Goal: Information Seeking & Learning: Find specific fact

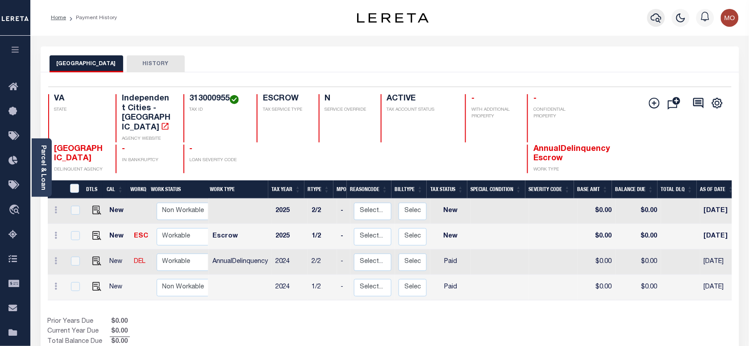
click at [659, 18] on icon "button" at bounding box center [656, 17] width 11 height 11
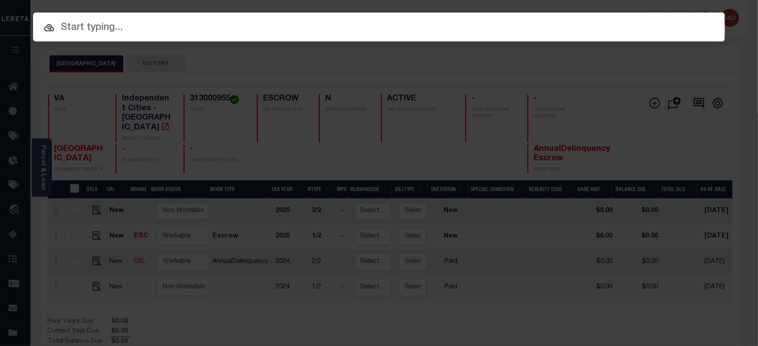
click at [179, 29] on input "text" at bounding box center [378, 28] width 691 height 16
paste input "21658106"
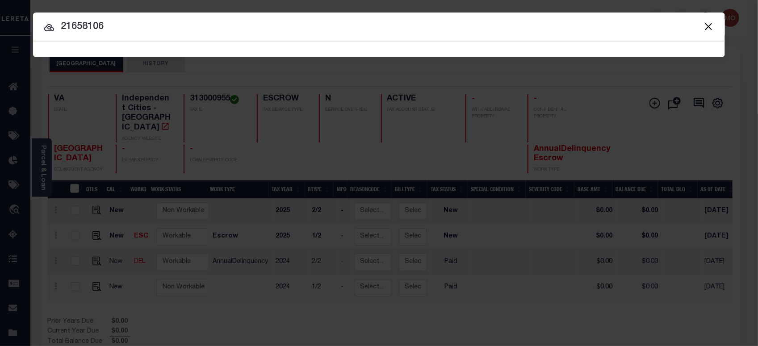
type input "21658106"
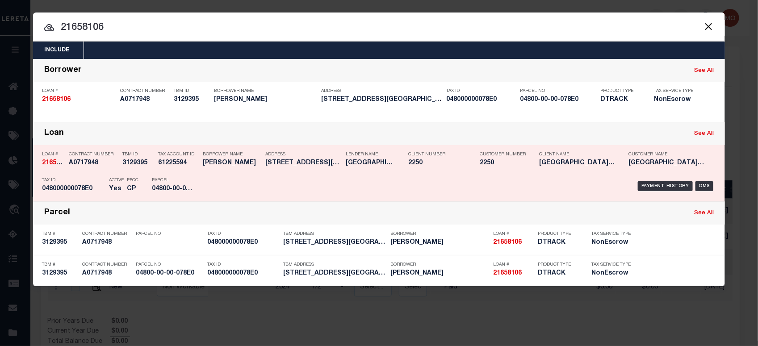
click at [124, 187] on div "PPCC CP" at bounding box center [132, 186] width 25 height 26
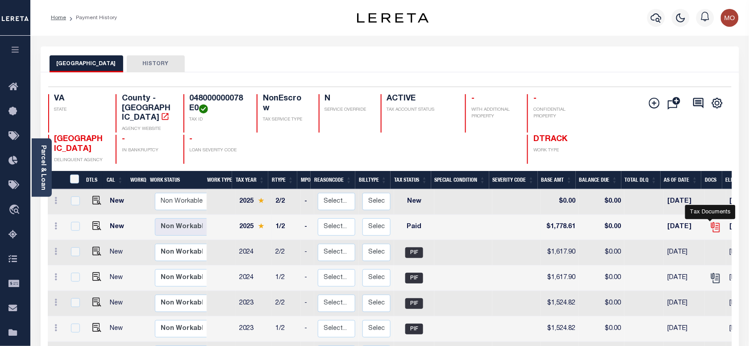
click at [712, 222] on icon "" at bounding box center [716, 227] width 12 height 12
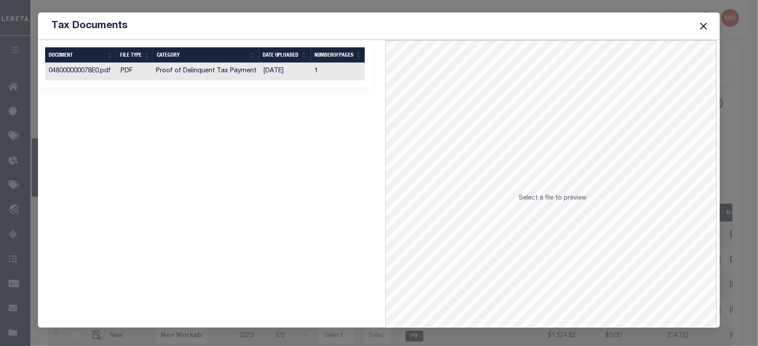
click at [239, 73] on td "Proof of Delinquent Tax Payment" at bounding box center [206, 71] width 108 height 17
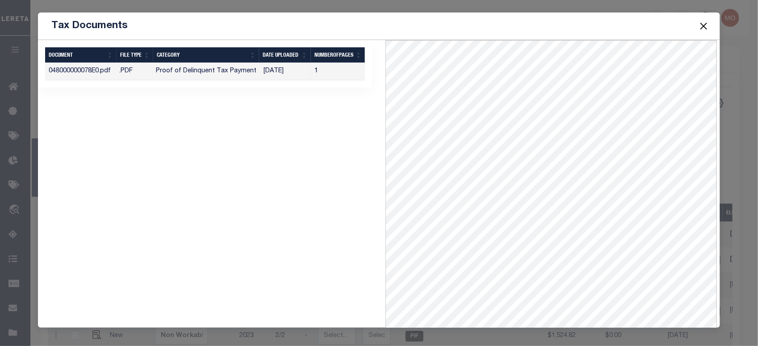
click at [703, 25] on button "Close" at bounding box center [703, 26] width 12 height 12
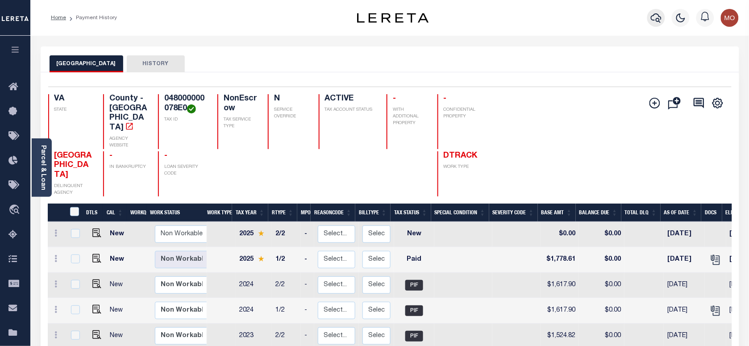
click at [661, 18] on icon "button" at bounding box center [656, 17] width 11 height 9
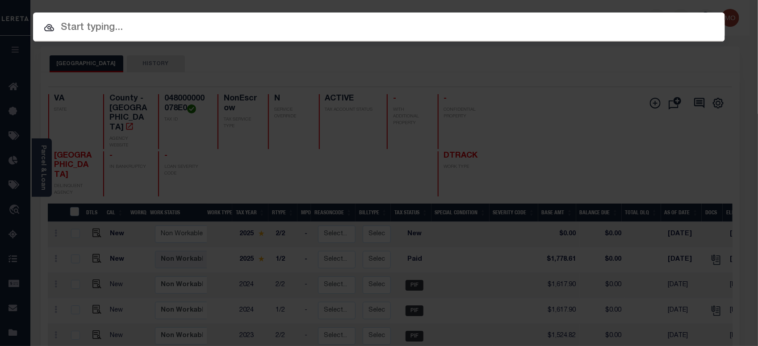
click at [159, 28] on input "text" at bounding box center [378, 28] width 691 height 16
paste input "11114008"
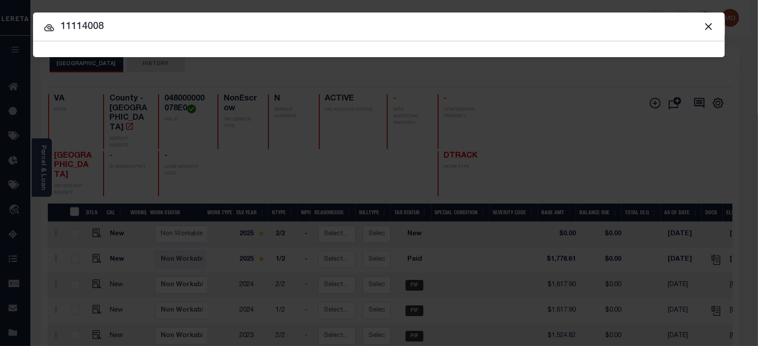
type input "11114008"
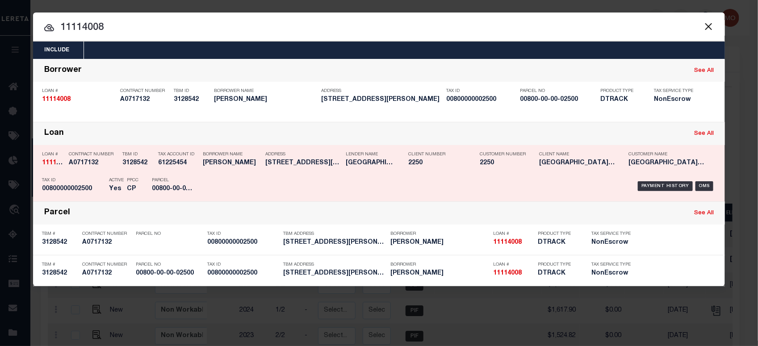
click at [109, 175] on div "Active Yes" at bounding box center [116, 186] width 15 height 26
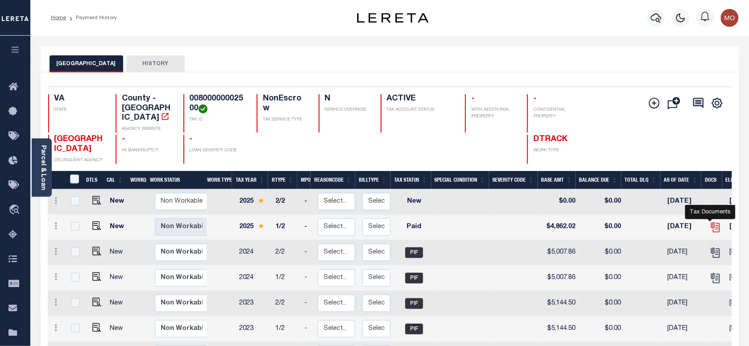
click at [711, 222] on icon "" at bounding box center [714, 225] width 7 height 7
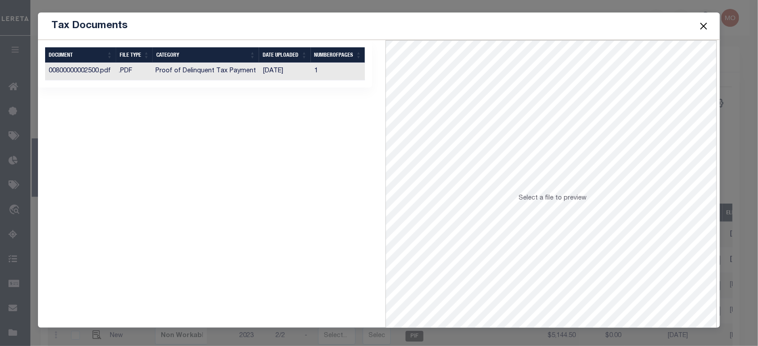
click at [204, 74] on td "Proof of Delinquent Tax Payment" at bounding box center [206, 71] width 108 height 17
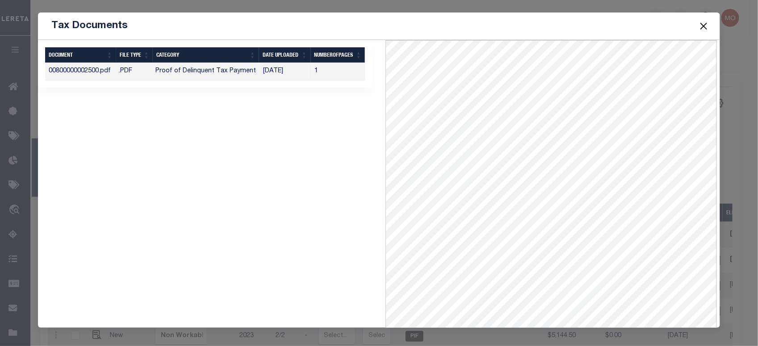
click at [701, 22] on button "Close" at bounding box center [703, 26] width 12 height 12
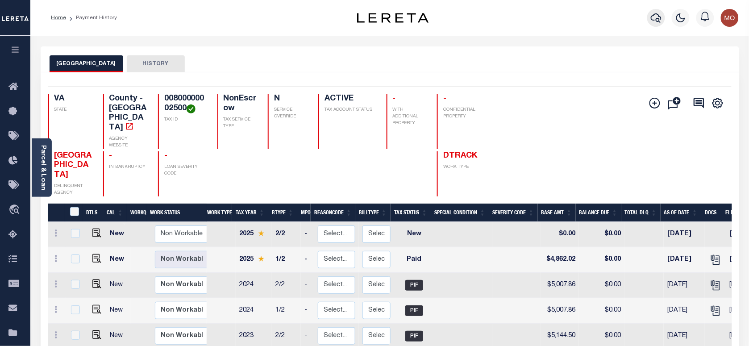
click at [660, 18] on icon "button" at bounding box center [656, 17] width 11 height 11
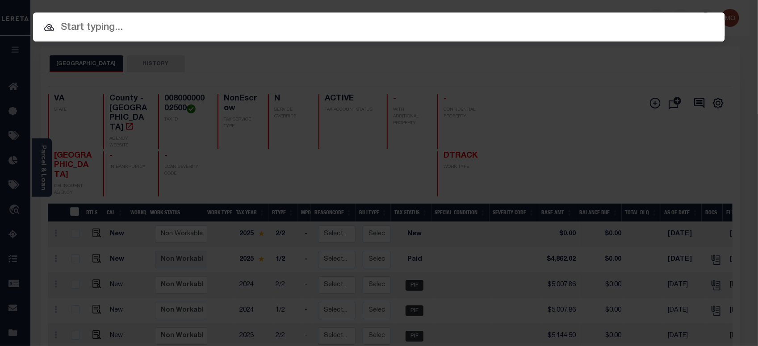
click at [143, 31] on input "text" at bounding box center [378, 28] width 691 height 16
paste input "22012607"
type input "22012607"
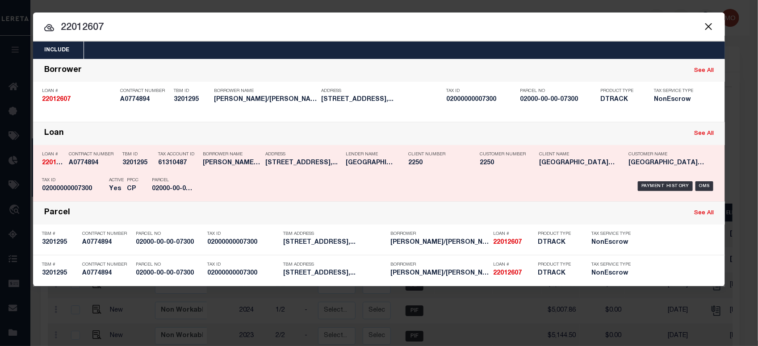
click at [174, 179] on p "Parcel" at bounding box center [172, 180] width 40 height 5
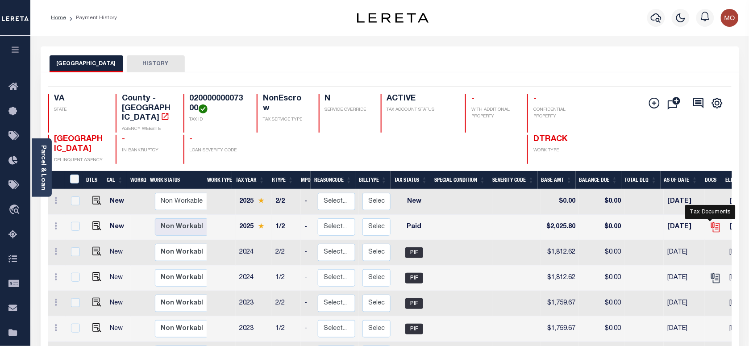
click at [712, 222] on icon "" at bounding box center [716, 227] width 12 height 12
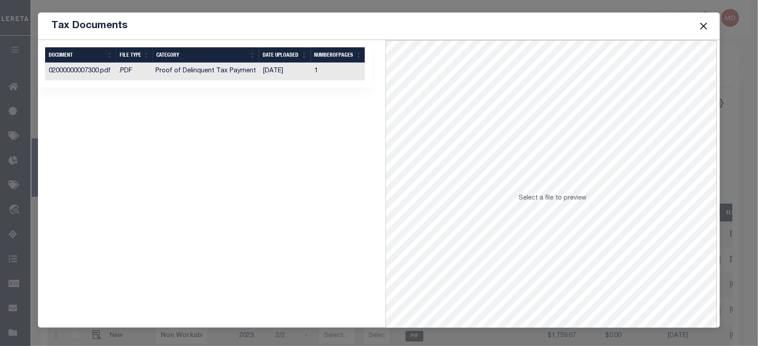
click at [239, 74] on td "Proof of Delinquent Tax Payment" at bounding box center [206, 71] width 108 height 17
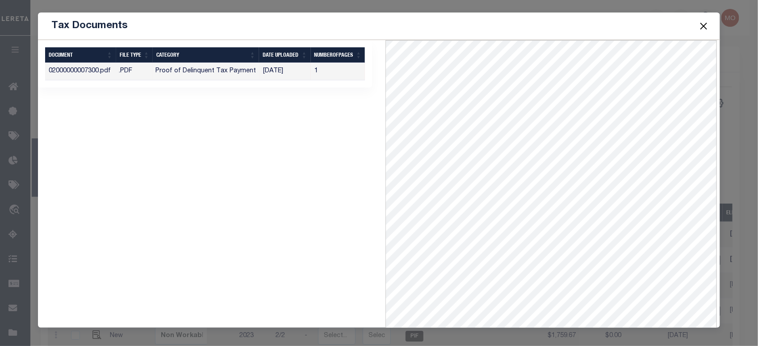
click at [704, 27] on button "Close" at bounding box center [703, 26] width 12 height 12
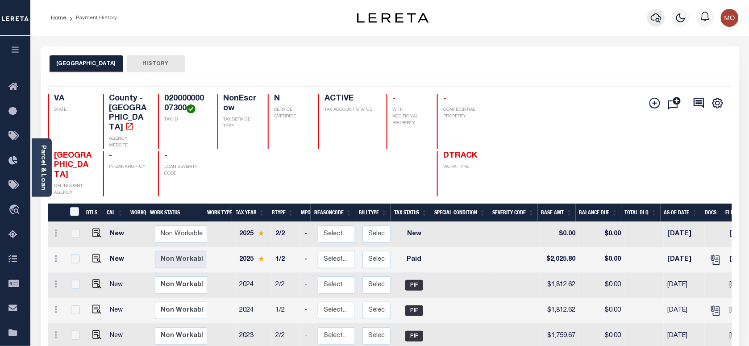
click at [659, 21] on icon "button" at bounding box center [656, 17] width 11 height 9
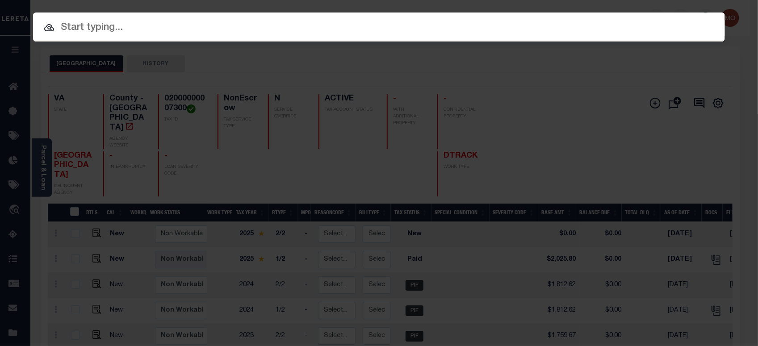
click at [102, 32] on input "text" at bounding box center [378, 28] width 691 height 16
paste input "16970406"
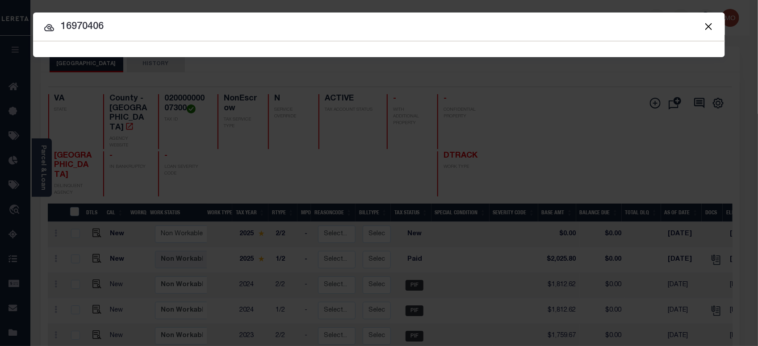
type input "16970406"
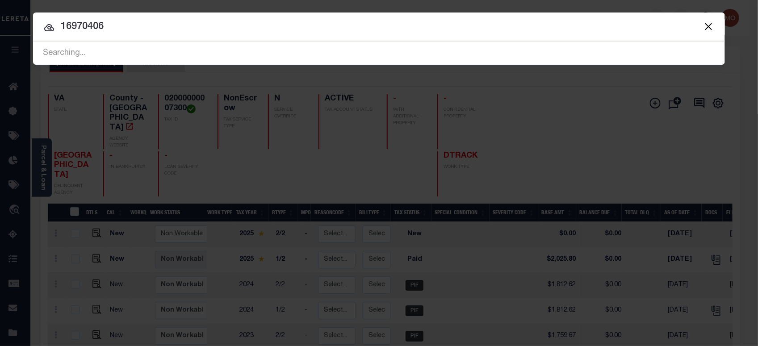
click at [114, 34] on input "16970406" at bounding box center [378, 27] width 691 height 16
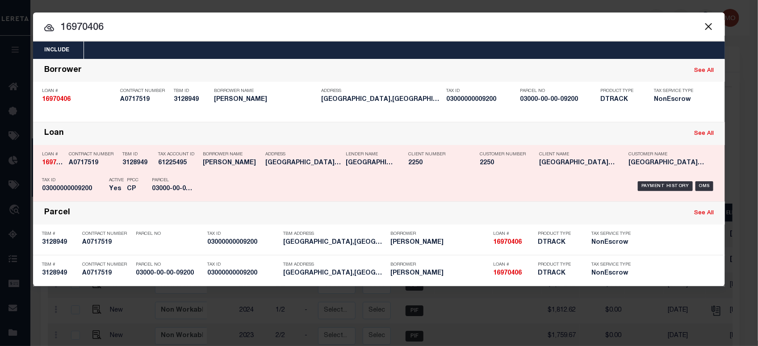
click at [100, 170] on div "Contract Number A0717519" at bounding box center [93, 160] width 49 height 26
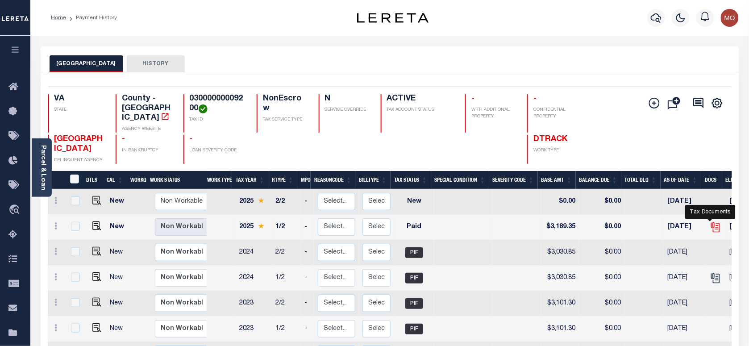
click at [711, 222] on icon "" at bounding box center [714, 225] width 7 height 7
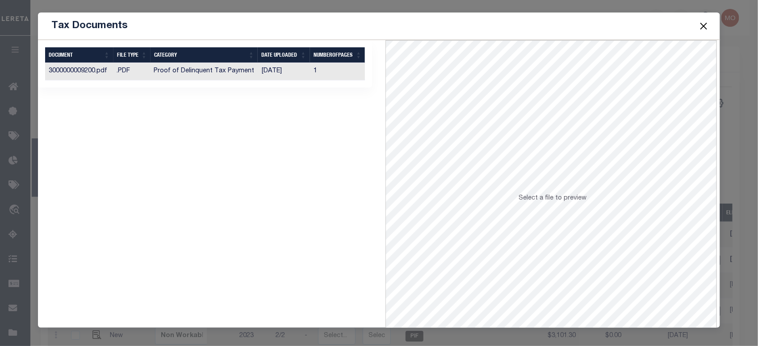
click at [241, 72] on td "Proof of Delinquent Tax Payment" at bounding box center [204, 71] width 108 height 17
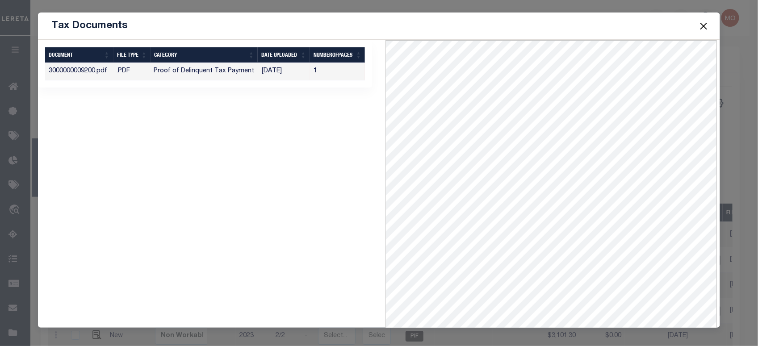
click at [698, 25] on button "Close" at bounding box center [703, 26] width 12 height 12
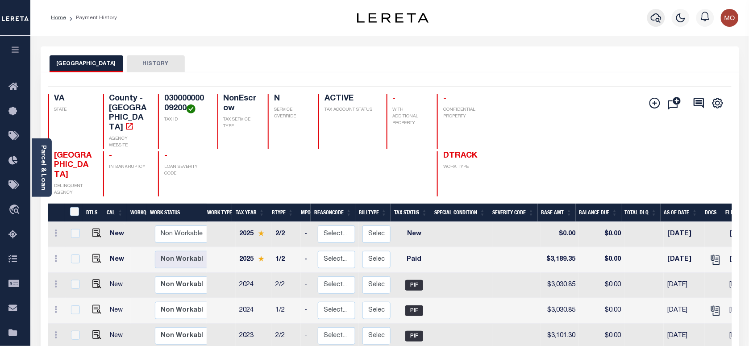
click at [650, 18] on button "button" at bounding box center [656, 18] width 18 height 18
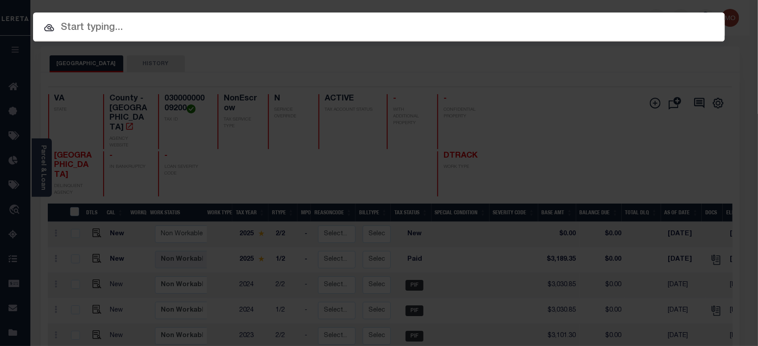
click at [130, 27] on input "text" at bounding box center [378, 28] width 691 height 16
paste input "10493906"
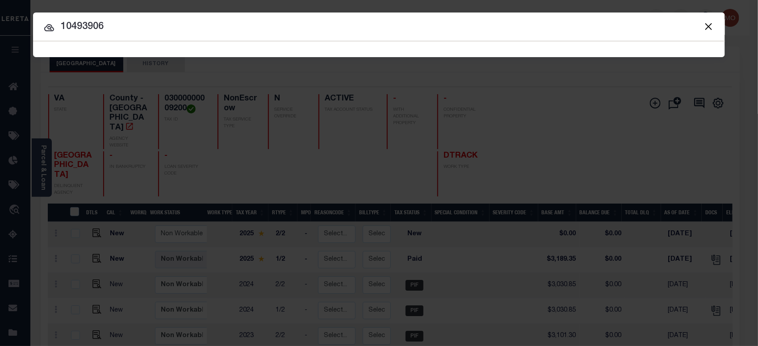
type input "10493906"
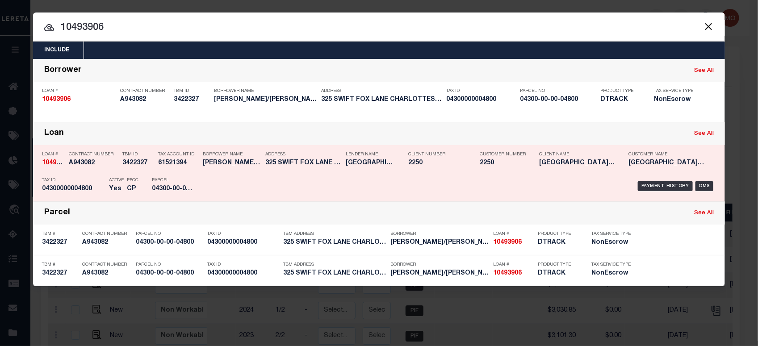
click at [170, 181] on p "Parcel" at bounding box center [172, 180] width 40 height 5
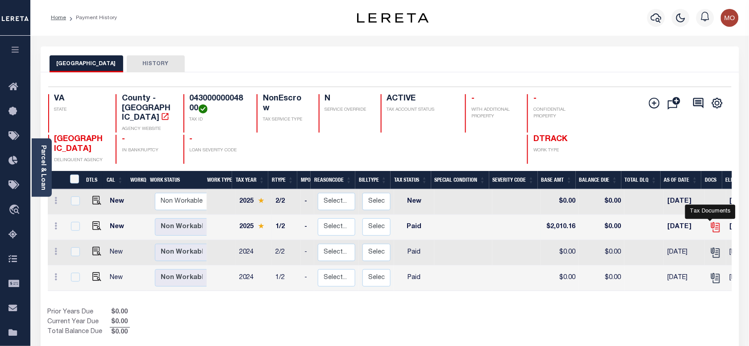
click at [711, 222] on icon "" at bounding box center [714, 225] width 7 height 7
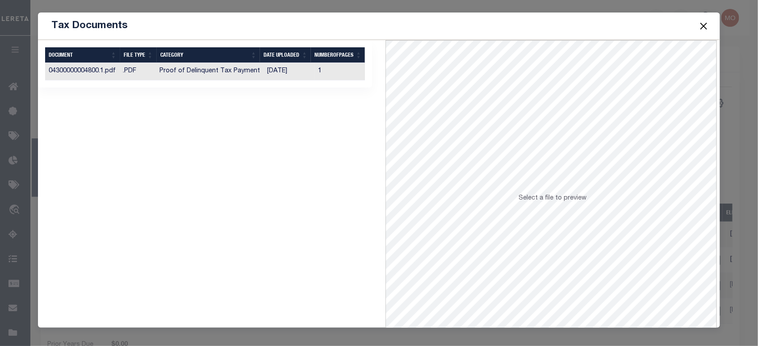
click at [225, 69] on td "Proof of Delinquent Tax Payment" at bounding box center [210, 71] width 108 height 17
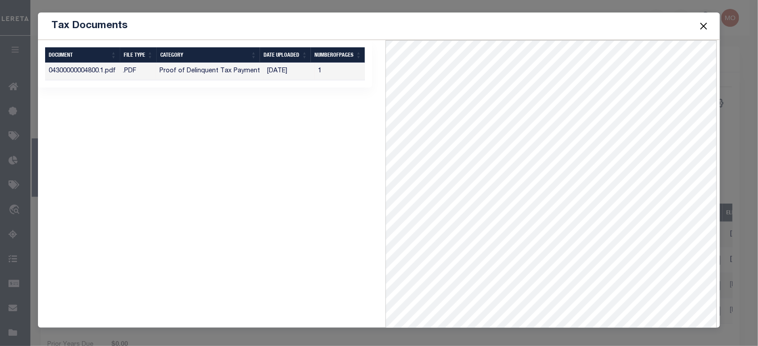
click at [703, 27] on button "Close" at bounding box center [703, 26] width 12 height 12
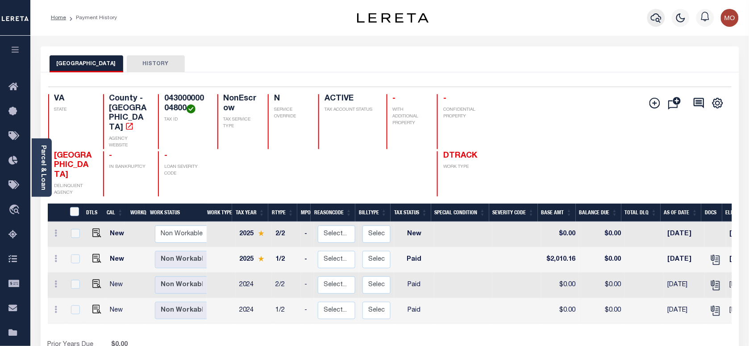
click at [657, 17] on icon "button" at bounding box center [656, 17] width 11 height 11
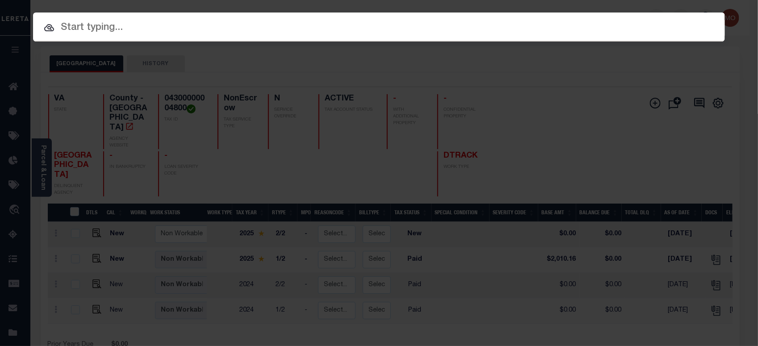
paste input "21485406"
click at [159, 31] on input "text" at bounding box center [378, 28] width 691 height 16
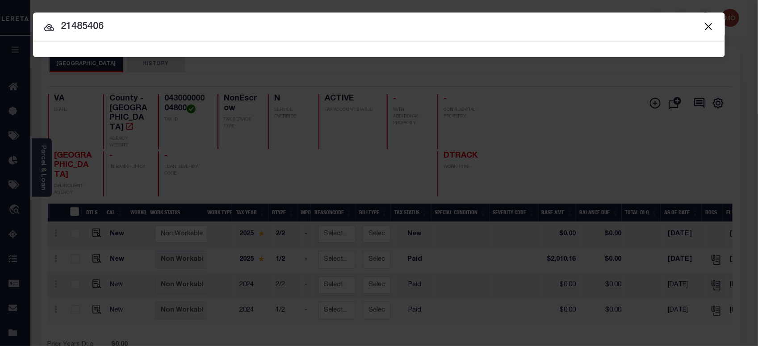
type input "21485406"
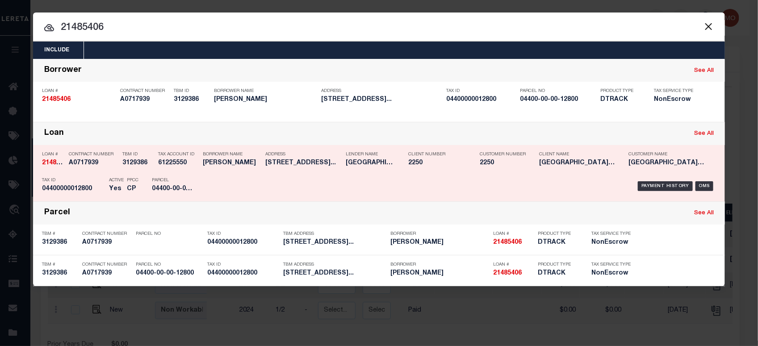
click at [136, 167] on div "TBM ID 3129386" at bounding box center [137, 160] width 31 height 26
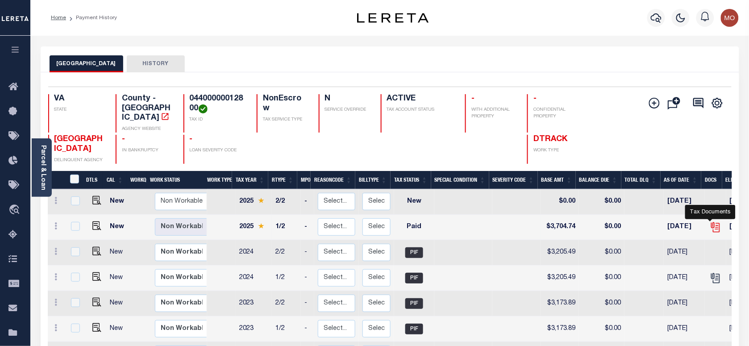
click at [715, 221] on icon "" at bounding box center [716, 227] width 12 height 12
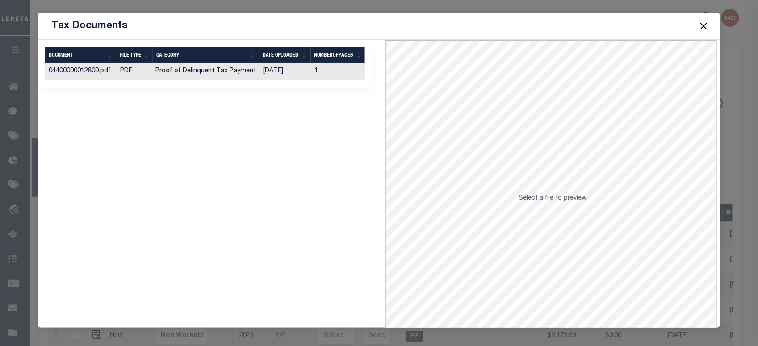
click at [210, 76] on td "Proof of Delinquent Tax Payment" at bounding box center [206, 71] width 108 height 17
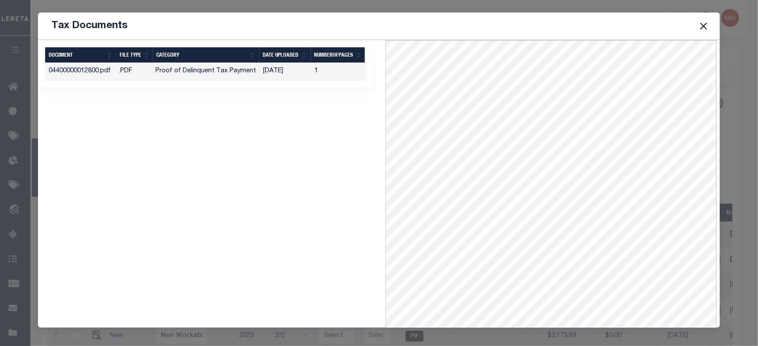
click at [704, 26] on button "Close" at bounding box center [703, 26] width 12 height 12
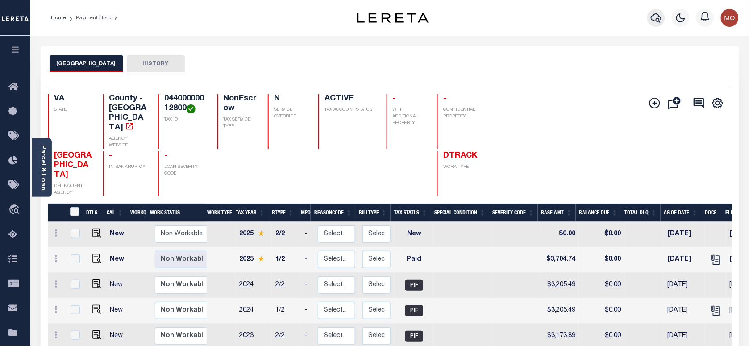
click at [655, 18] on icon "button" at bounding box center [656, 17] width 11 height 11
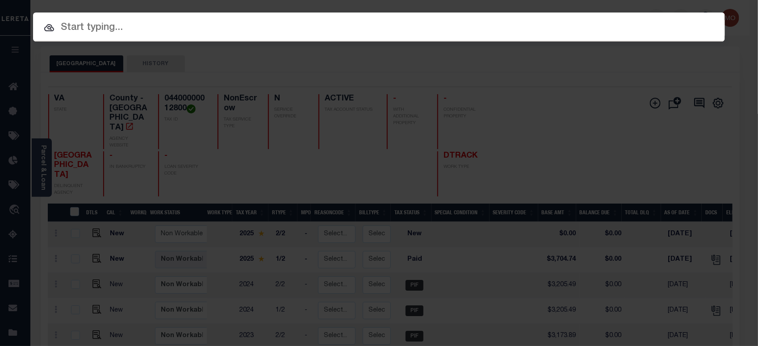
click at [127, 35] on input "text" at bounding box center [378, 28] width 691 height 16
paste input "10885008"
type input "10885008"
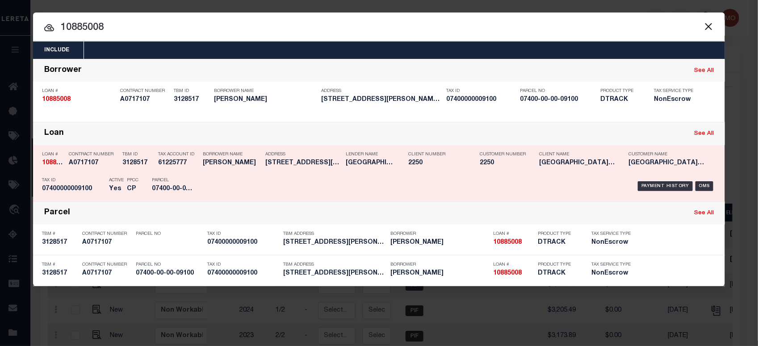
click at [173, 178] on p "Parcel" at bounding box center [172, 180] width 40 height 5
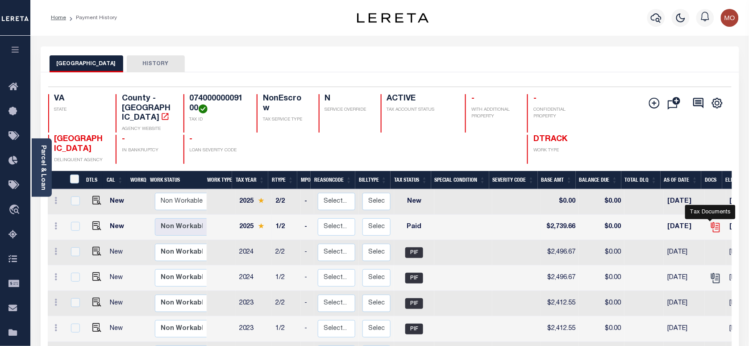
click at [711, 222] on icon "" at bounding box center [714, 225] width 7 height 7
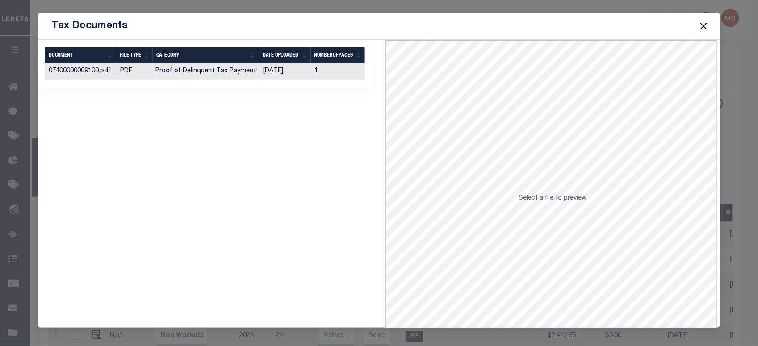
click at [208, 73] on td "Proof of Delinquent Tax Payment" at bounding box center [206, 71] width 108 height 17
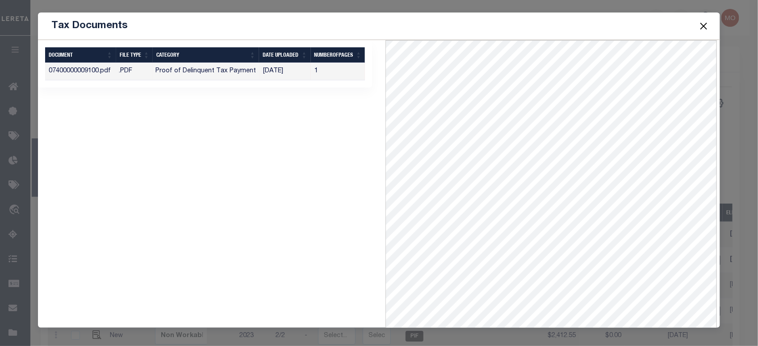
click at [704, 25] on button "Close" at bounding box center [703, 26] width 12 height 12
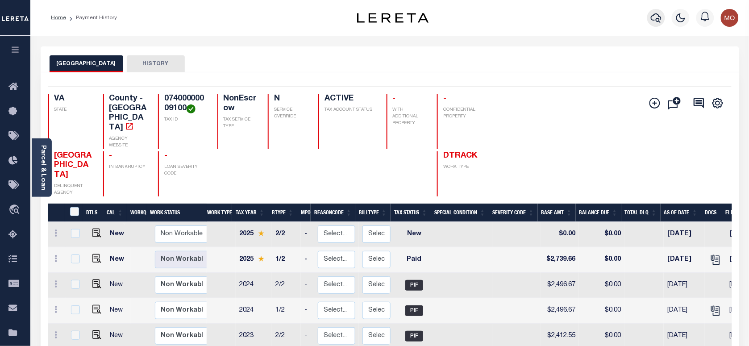
click at [655, 12] on icon "button" at bounding box center [656, 17] width 11 height 11
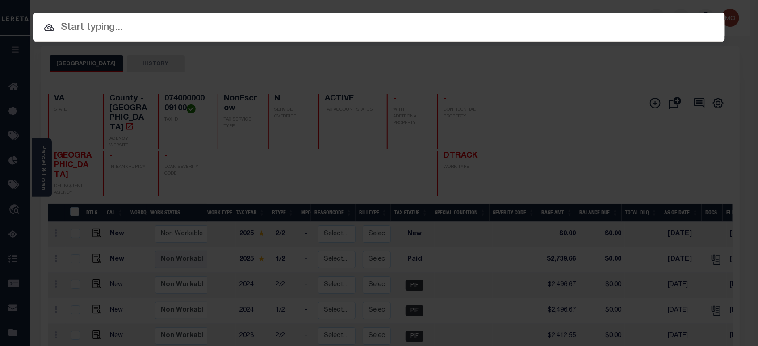
click at [137, 36] on input "text" at bounding box center [378, 28] width 691 height 16
paste input "10982807"
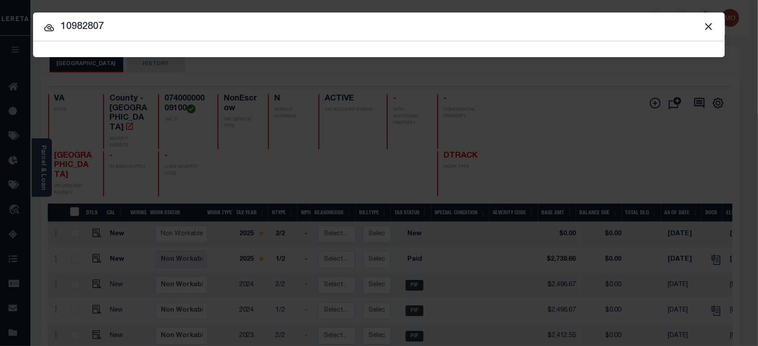
type input "10982807"
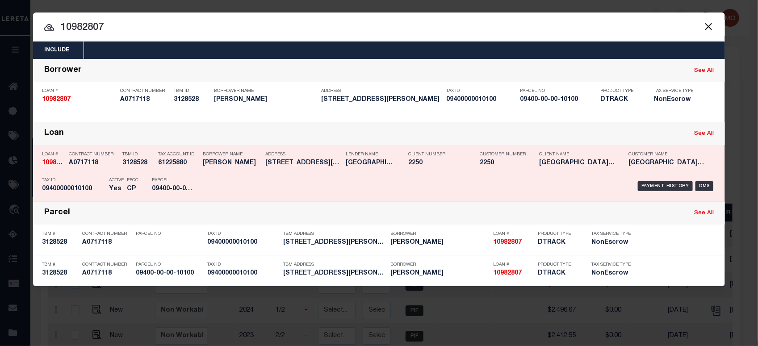
click at [163, 171] on div "Tax Account ID 61225880" at bounding box center [178, 160] width 40 height 26
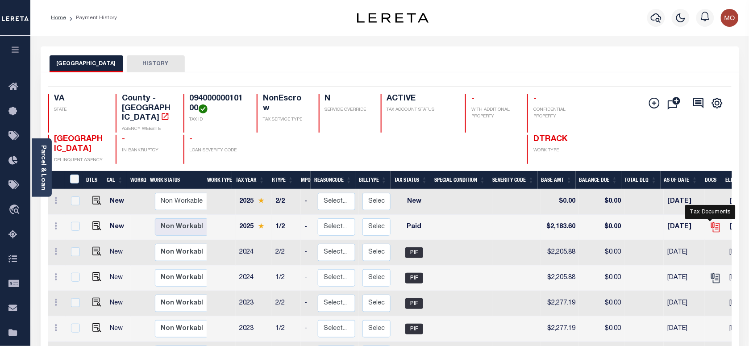
click at [714, 223] on icon "" at bounding box center [716, 227] width 7 height 9
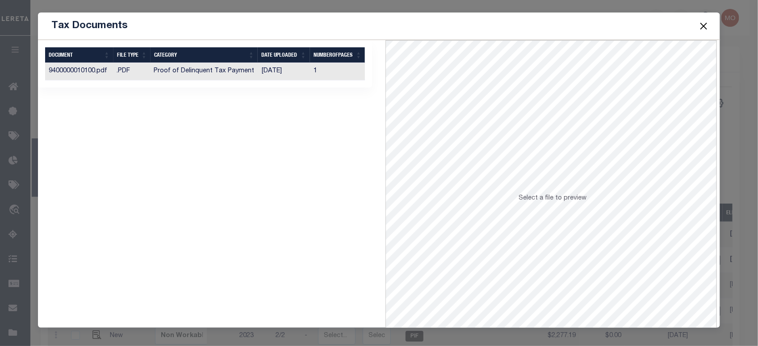
click at [203, 70] on td "Proof of Delinquent Tax Payment" at bounding box center [204, 71] width 108 height 17
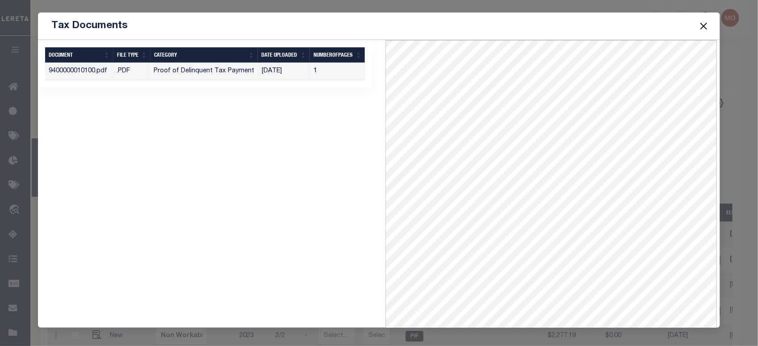
click at [705, 27] on button "Close" at bounding box center [703, 26] width 12 height 12
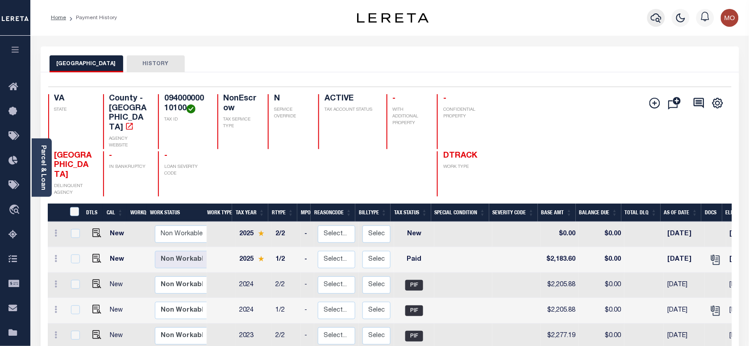
click at [661, 18] on button "button" at bounding box center [656, 18] width 18 height 18
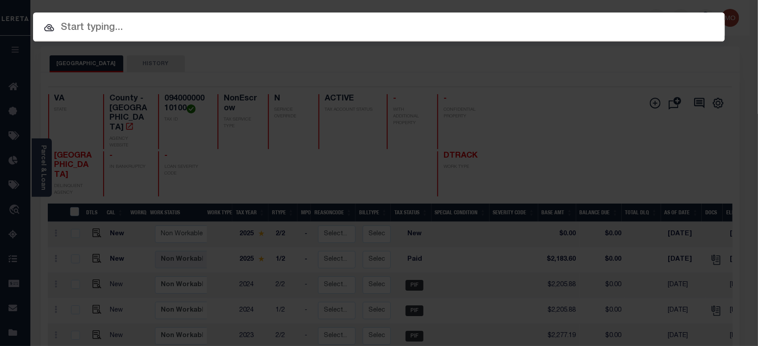
click at [161, 20] on input "text" at bounding box center [378, 28] width 691 height 16
paste input "17807306"
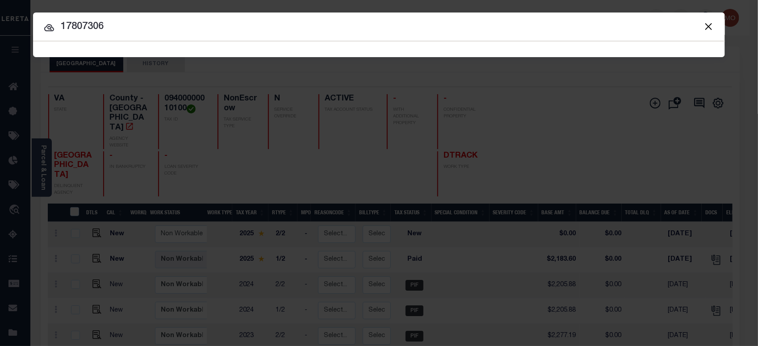
type input "17807306"
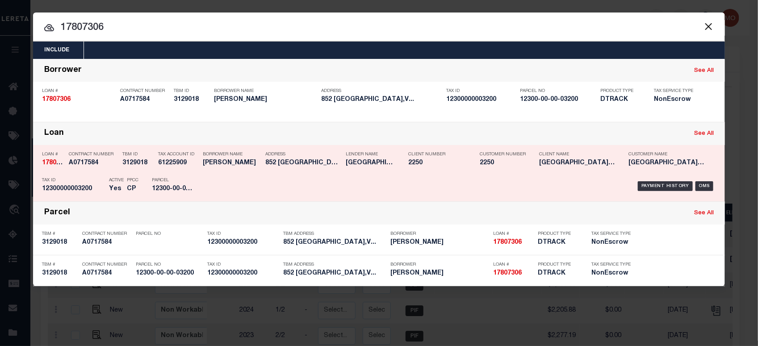
click at [191, 193] on div "Parcel 12300-00-00-03200" at bounding box center [172, 186] width 40 height 26
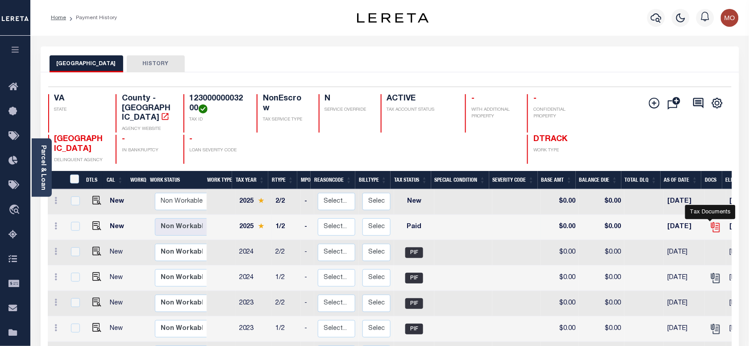
click at [711, 221] on icon "" at bounding box center [716, 227] width 12 height 12
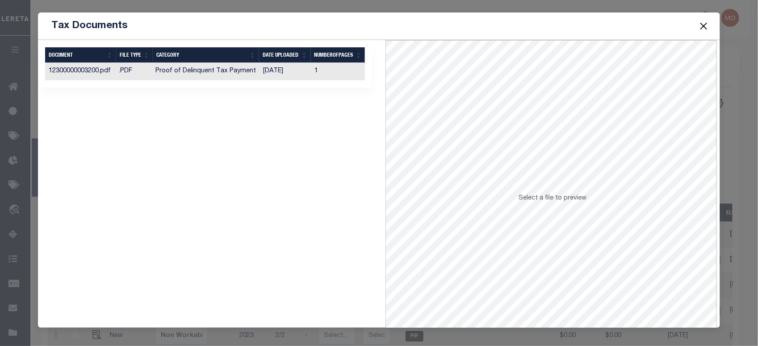
click at [260, 76] on td "[DATE]" at bounding box center [285, 71] width 51 height 17
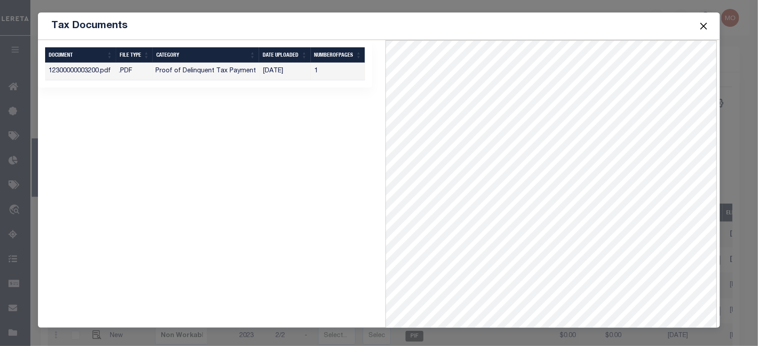
click at [702, 25] on button "Close" at bounding box center [703, 26] width 12 height 12
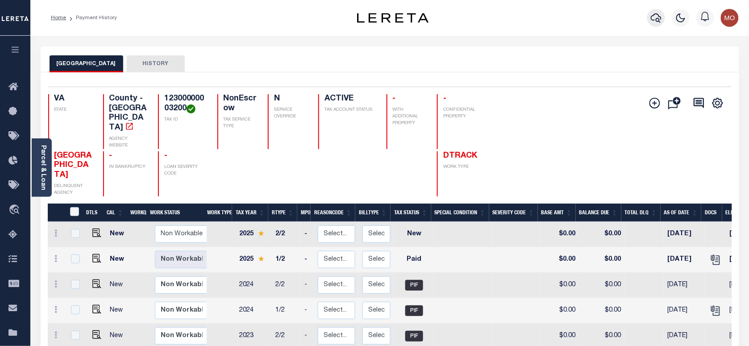
click at [657, 23] on icon "button" at bounding box center [656, 17] width 11 height 11
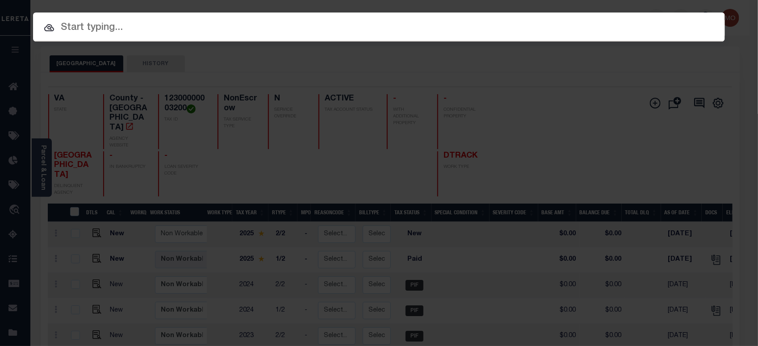
click at [102, 29] on input "text" at bounding box center [378, 28] width 691 height 16
paste input "27743406"
type input "27743406"
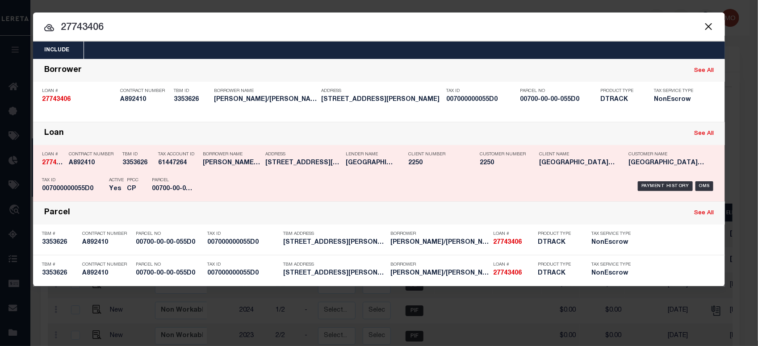
click at [174, 191] on h5 "00700-00-00-055D0" at bounding box center [172, 189] width 40 height 8
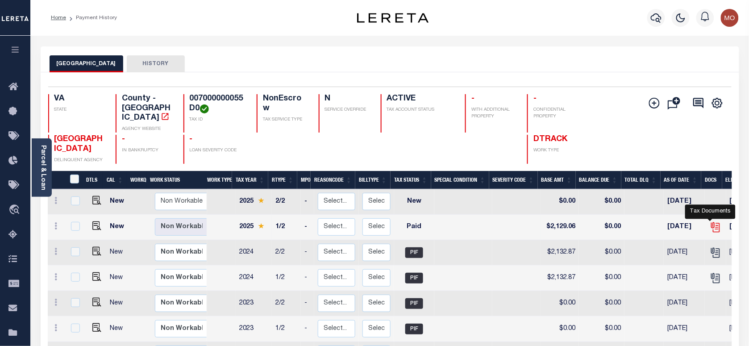
click at [711, 222] on icon "" at bounding box center [714, 225] width 7 height 7
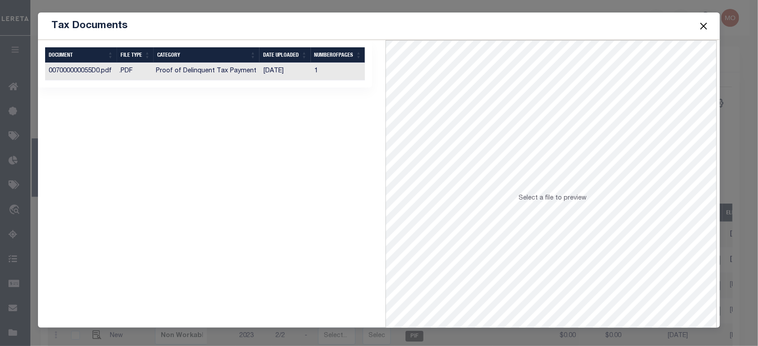
click at [262, 77] on td "[DATE]" at bounding box center [285, 71] width 51 height 17
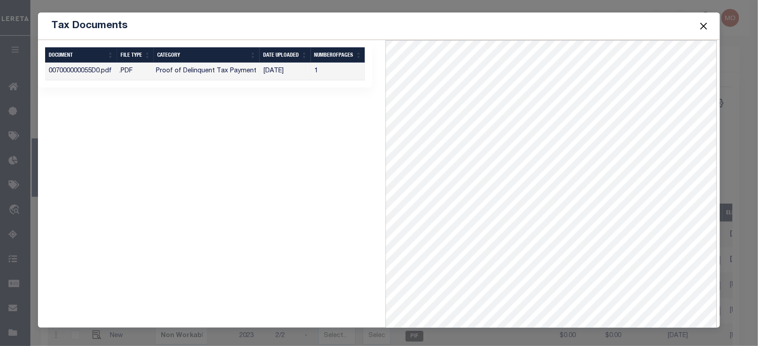
click at [699, 25] on button "Close" at bounding box center [703, 26] width 12 height 12
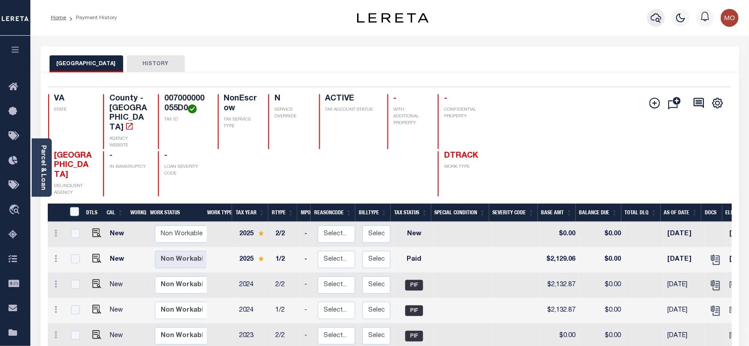
click at [652, 18] on icon "button" at bounding box center [656, 17] width 11 height 9
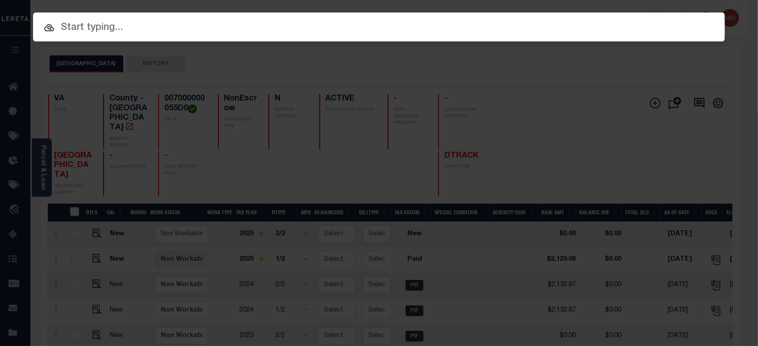
click at [144, 37] on div at bounding box center [378, 26] width 691 height 29
click at [133, 33] on input "text" at bounding box center [378, 28] width 691 height 16
paste input "14759707"
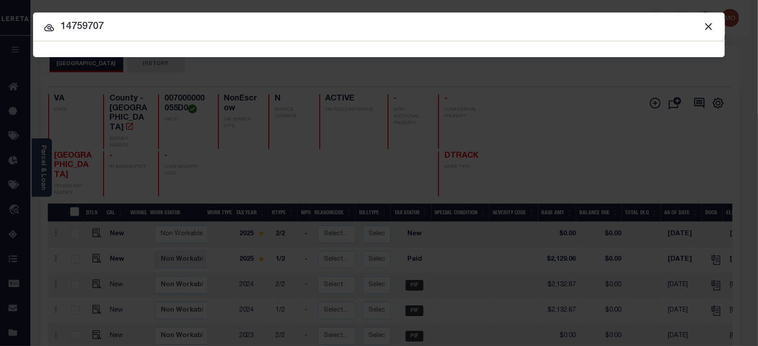
type input "14759707"
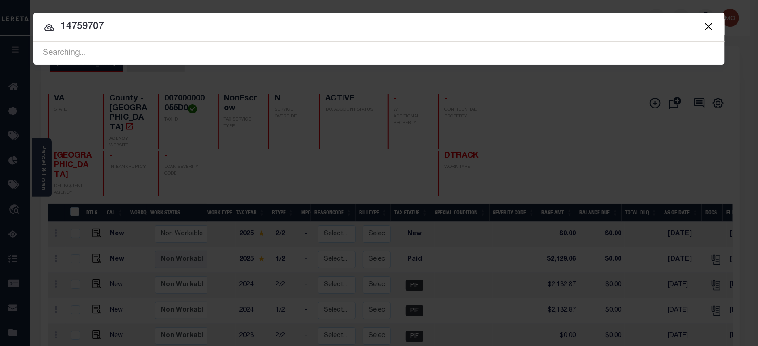
click at [132, 28] on input "14759707" at bounding box center [378, 27] width 691 height 16
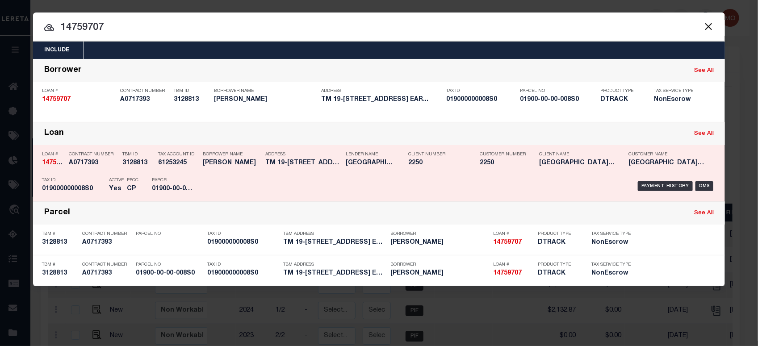
click at [153, 171] on div "Tax Account ID 61253245" at bounding box center [173, 160] width 45 height 26
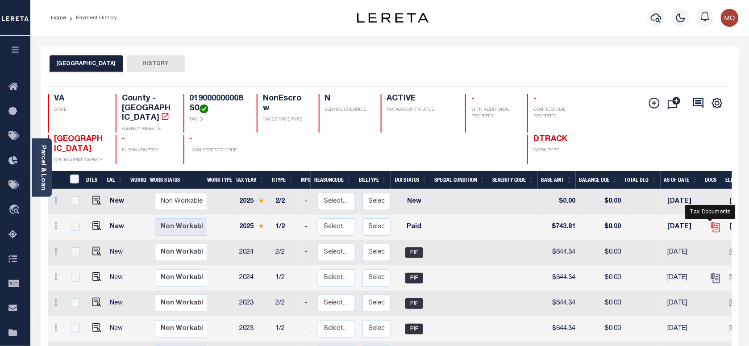
click at [710, 221] on icon "" at bounding box center [716, 227] width 12 height 12
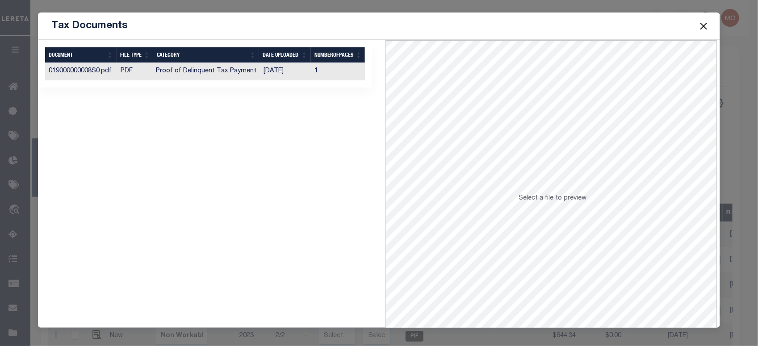
click at [187, 71] on td "Proof of Delinquent Tax Payment" at bounding box center [206, 71] width 108 height 17
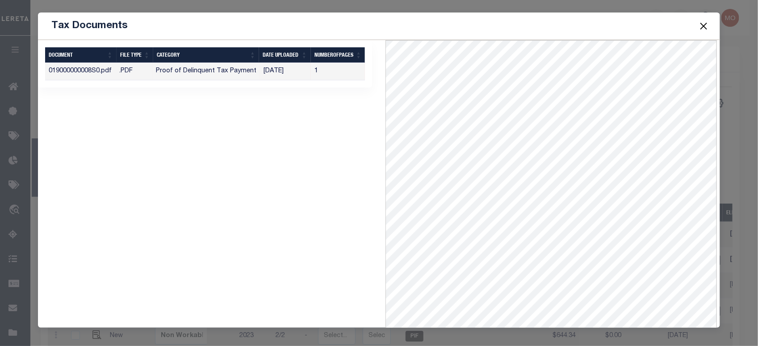
click at [706, 24] on button "Close" at bounding box center [703, 26] width 12 height 12
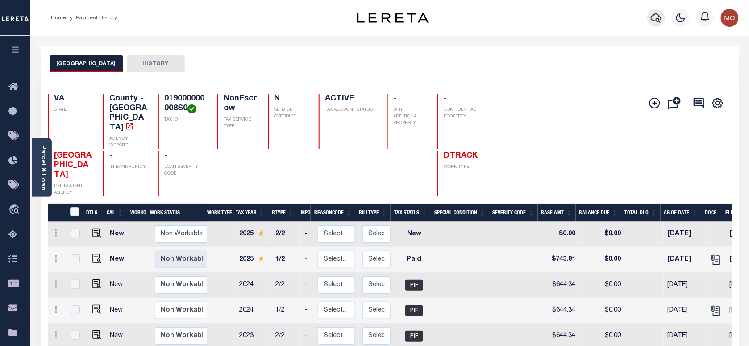
click at [657, 19] on icon "button" at bounding box center [656, 17] width 11 height 9
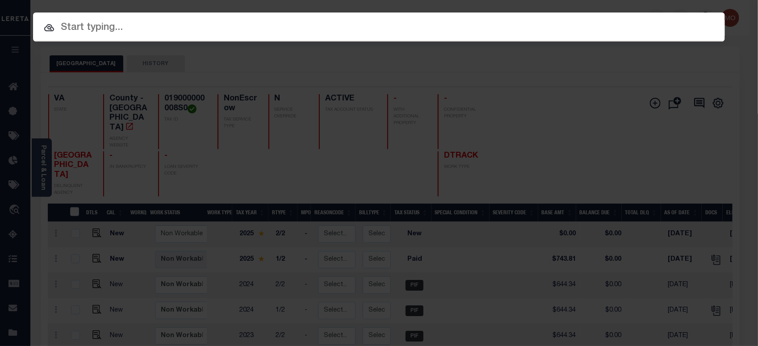
click at [124, 30] on input "text" at bounding box center [378, 28] width 691 height 16
paste input "15776408"
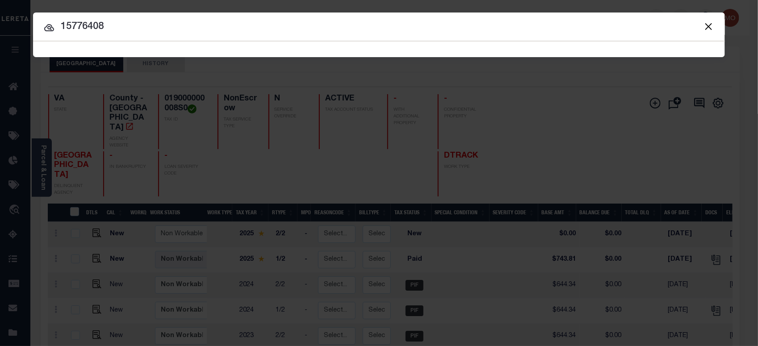
type input "15776408"
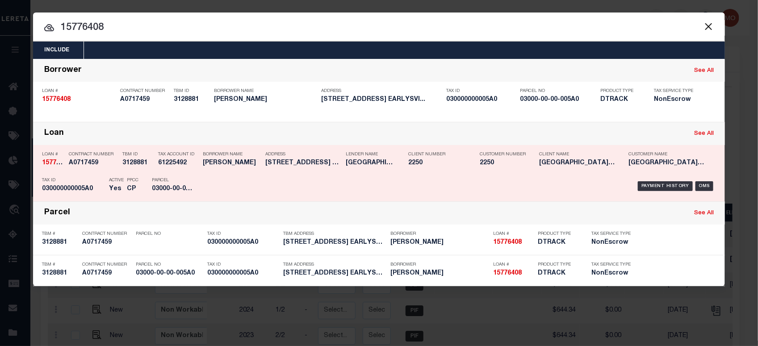
click at [160, 185] on h5 "03000-00-00-005A0" at bounding box center [172, 189] width 40 height 8
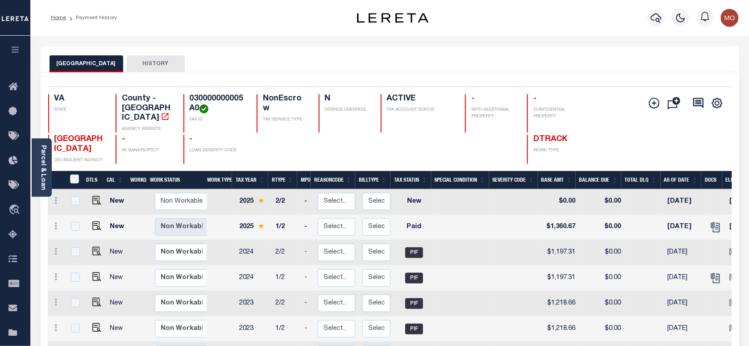
click at [221, 101] on h4 "030000000005A0" at bounding box center [218, 103] width 56 height 19
copy h4 "030000000005A0"
click at [710, 222] on icon "" at bounding box center [716, 227] width 12 height 12
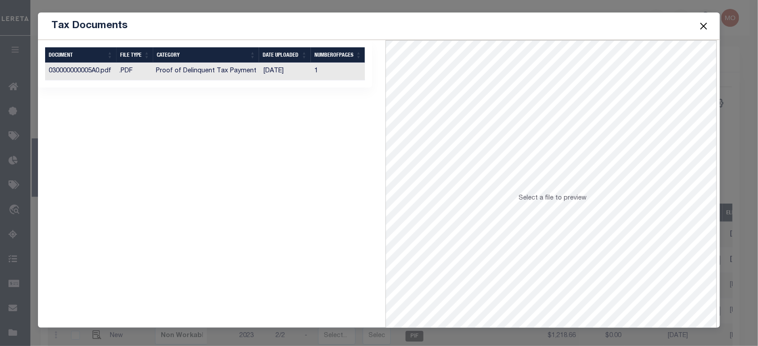
click at [251, 71] on td "Proof of Delinquent Tax Payment" at bounding box center [206, 71] width 108 height 17
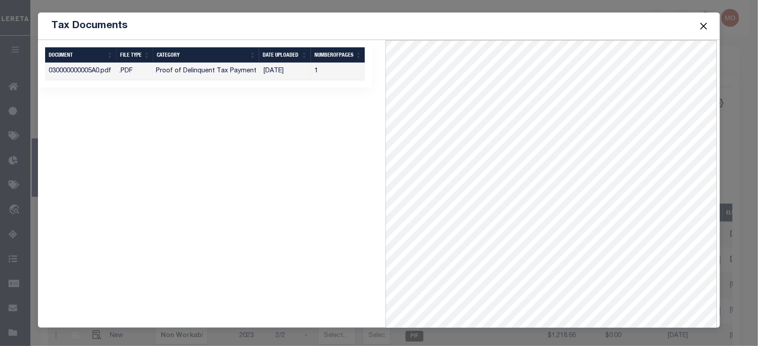
click at [702, 22] on button "Close" at bounding box center [703, 26] width 12 height 12
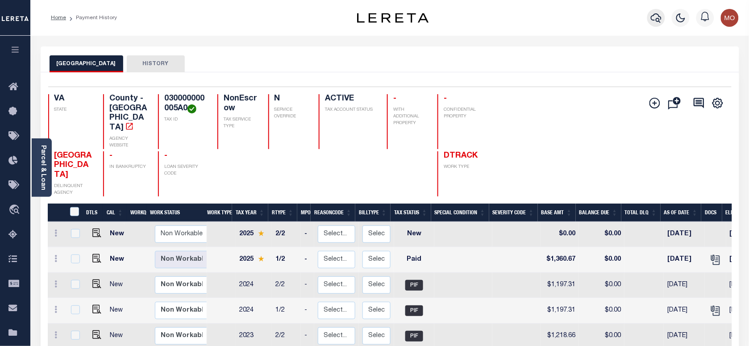
click at [656, 18] on icon "button" at bounding box center [656, 17] width 11 height 11
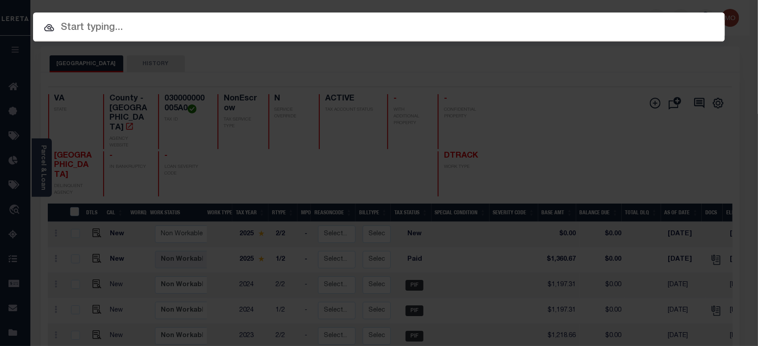
click at [150, 34] on input "text" at bounding box center [378, 28] width 691 height 16
paste input "23181806"
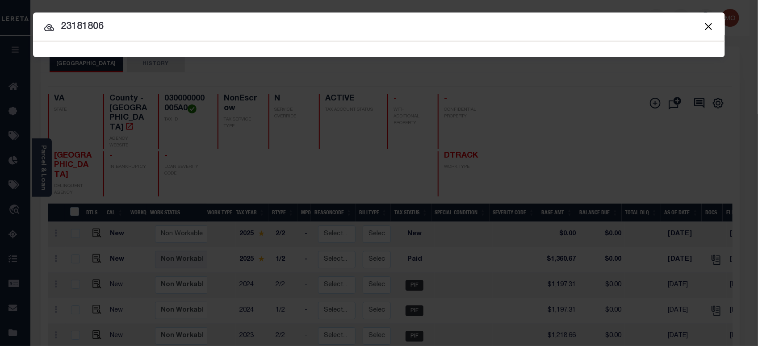
type input "23181806"
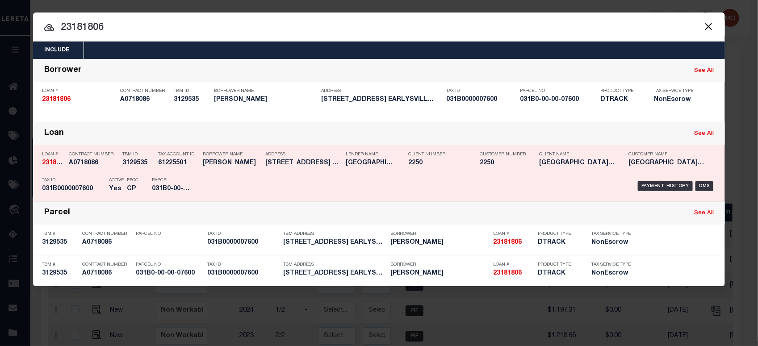
click at [84, 184] on div "Tax ID 031B0000007600" at bounding box center [73, 186] width 62 height 26
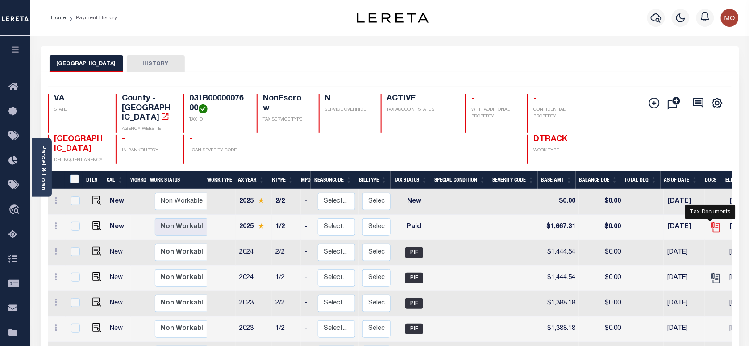
click at [710, 221] on icon "" at bounding box center [716, 227] width 12 height 12
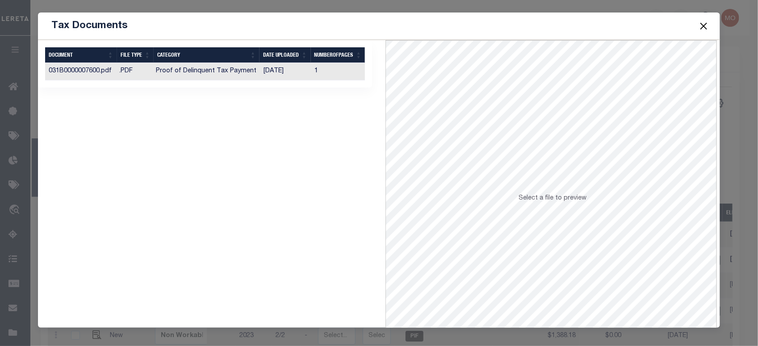
click at [279, 72] on td "[DATE]" at bounding box center [285, 71] width 51 height 17
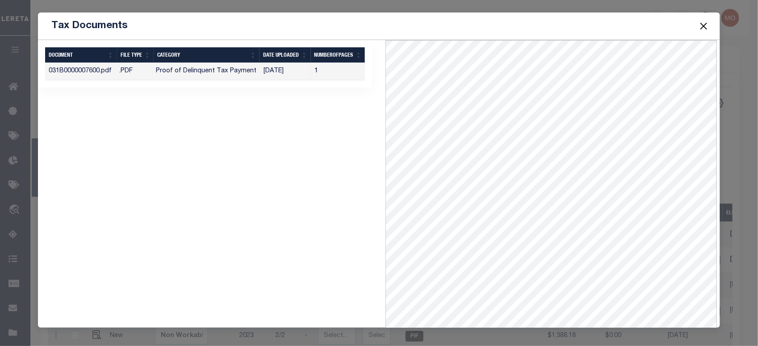
click at [705, 26] on button "Close" at bounding box center [703, 26] width 12 height 12
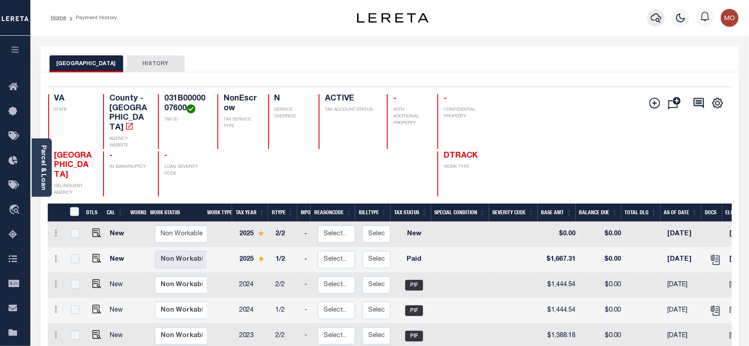
click at [651, 12] on button "button" at bounding box center [656, 18] width 18 height 18
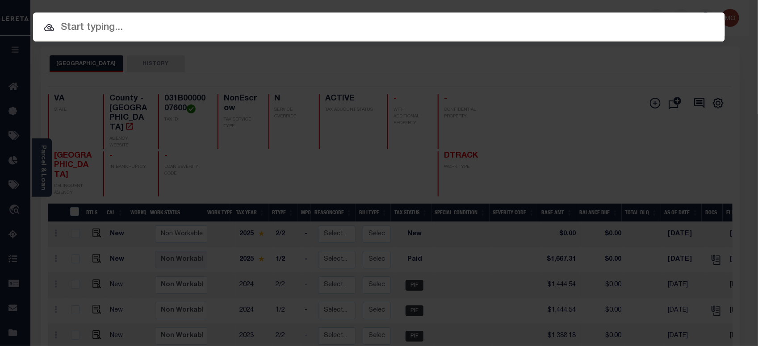
paste input "29051507"
click at [150, 25] on input "text" at bounding box center [378, 28] width 691 height 16
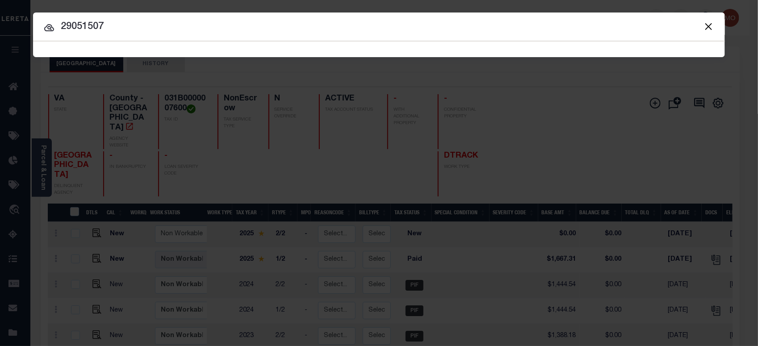
type input "29051507"
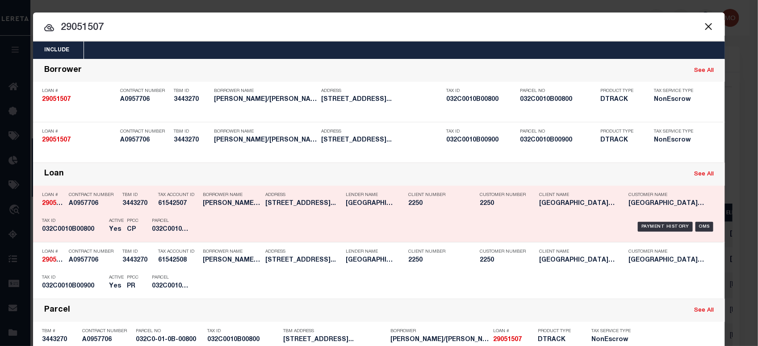
click at [92, 226] on h5 "032C0010B00800" at bounding box center [73, 230] width 62 height 8
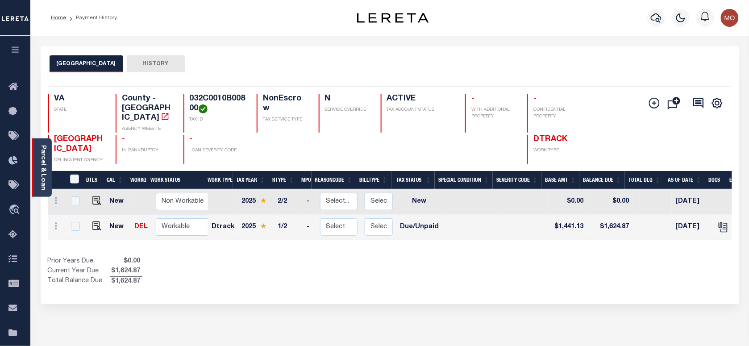
click at [43, 175] on link "Parcel & Loan" at bounding box center [43, 167] width 6 height 45
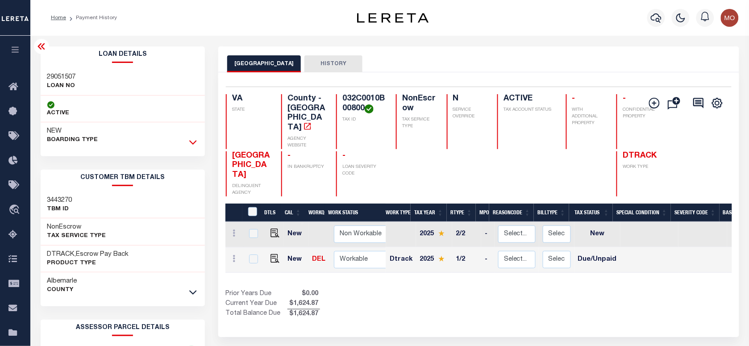
click at [192, 145] on icon at bounding box center [193, 141] width 8 height 9
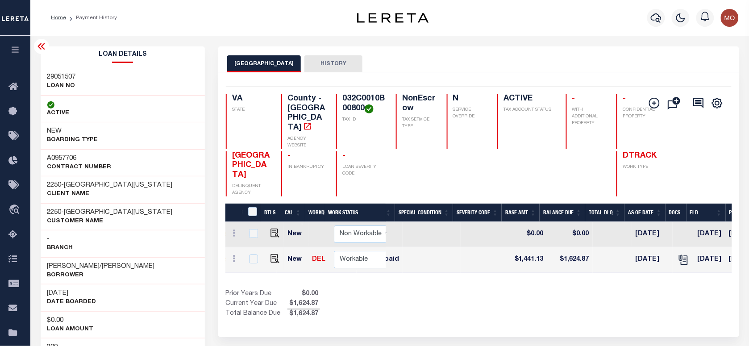
scroll to position [0, 213]
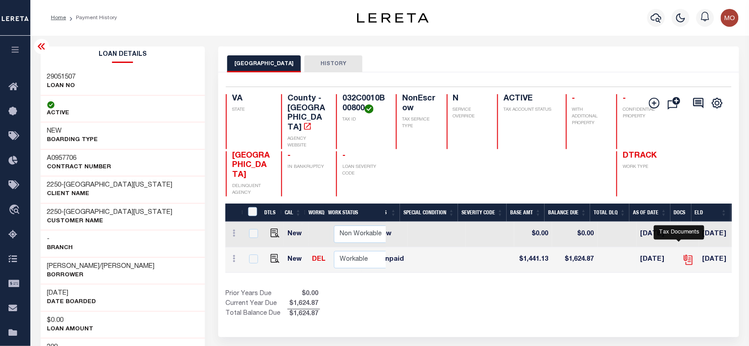
click at [684, 255] on icon "" at bounding box center [687, 258] width 7 height 7
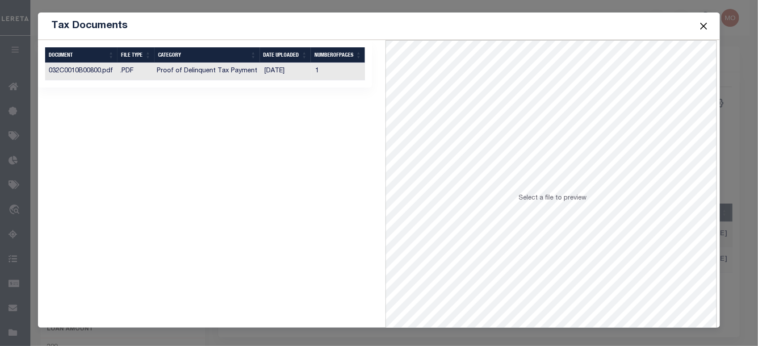
click at [250, 79] on td "Proof of Delinquent Tax Payment" at bounding box center [207, 71] width 108 height 17
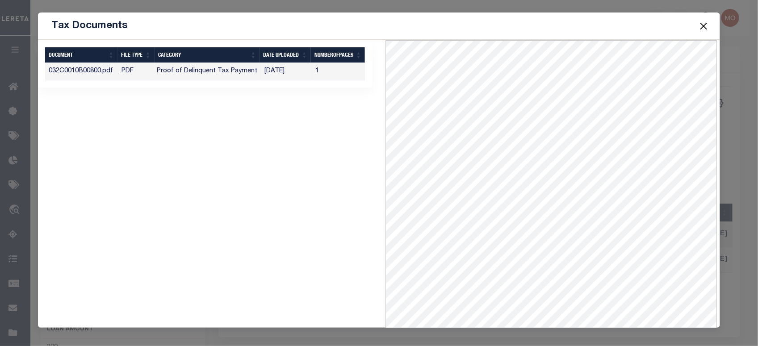
click at [704, 23] on button "Close" at bounding box center [703, 26] width 12 height 12
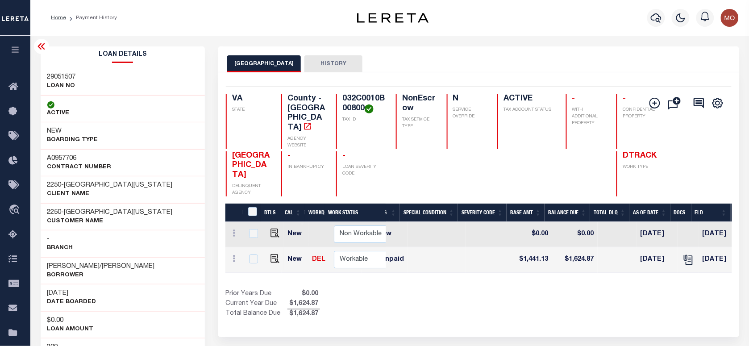
scroll to position [0, 0]
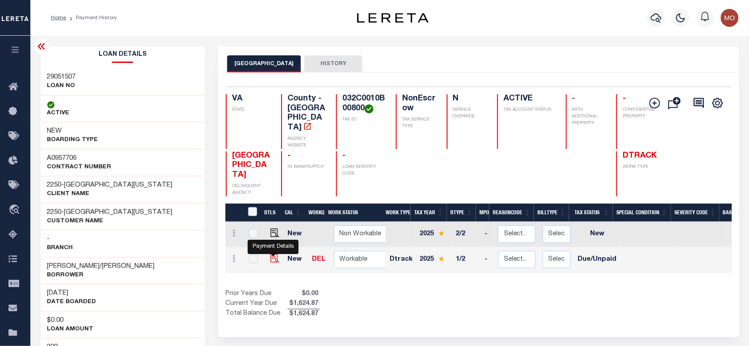
click at [275, 258] on img "" at bounding box center [275, 258] width 9 height 9
checkbox input "true"
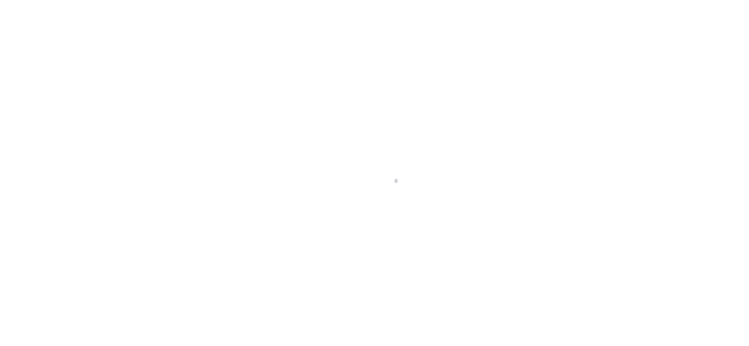
checkbox input "false"
type input "[DATE]"
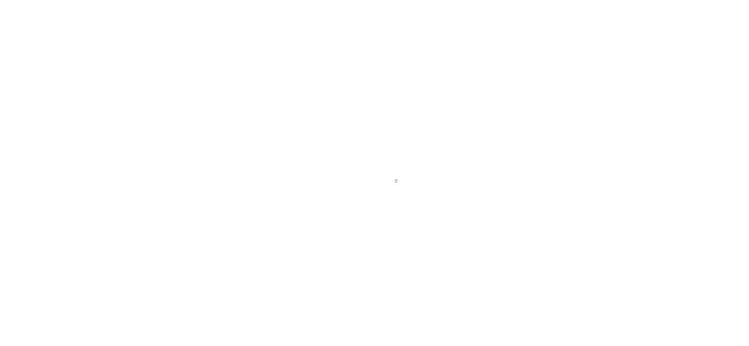
type input "[DATE]"
select select "DUE"
type input "$1,441.13"
type input "$183.74"
type input "$1,624.87"
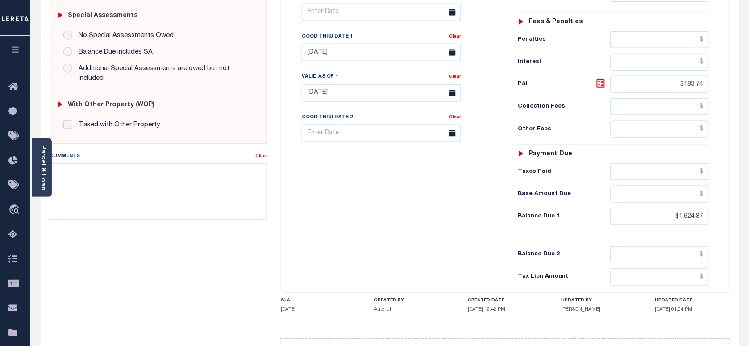
scroll to position [335, 0]
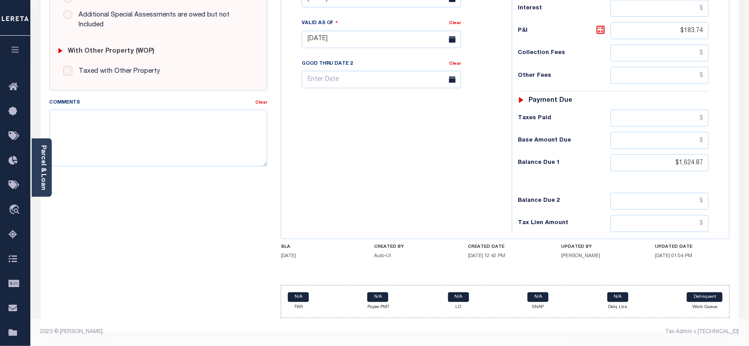
click at [473, 141] on div "Tax Bill No Multiple Payment Option Payment Plan Clear" at bounding box center [394, 35] width 222 height 394
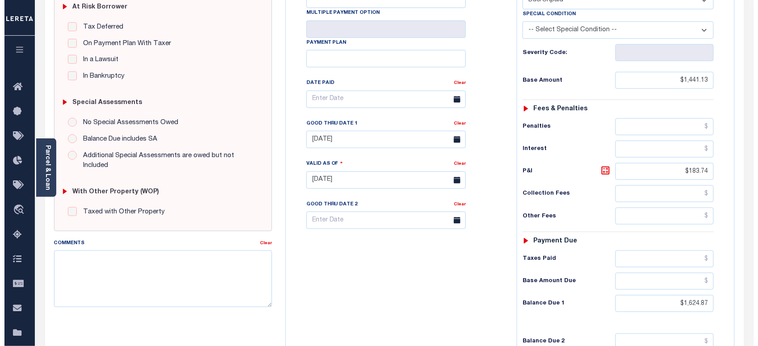
scroll to position [0, 0]
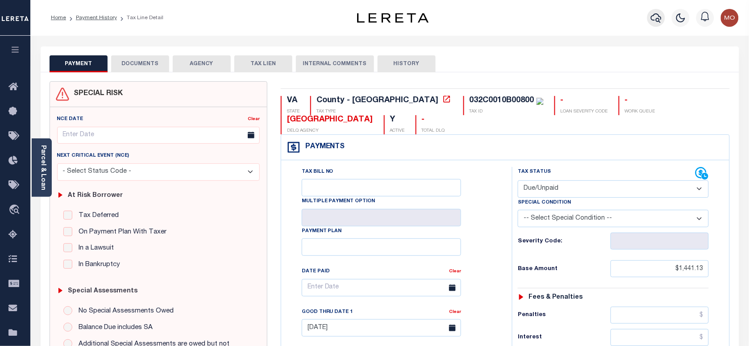
click at [650, 17] on button "button" at bounding box center [656, 18] width 18 height 18
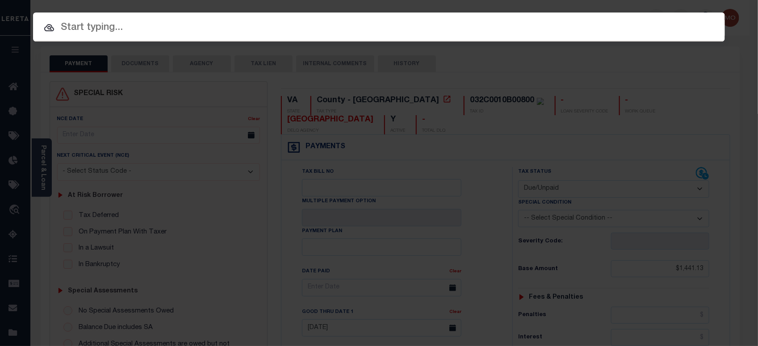
click at [124, 27] on input "text" at bounding box center [378, 28] width 691 height 16
paste input "28994506"
type input "28994506"
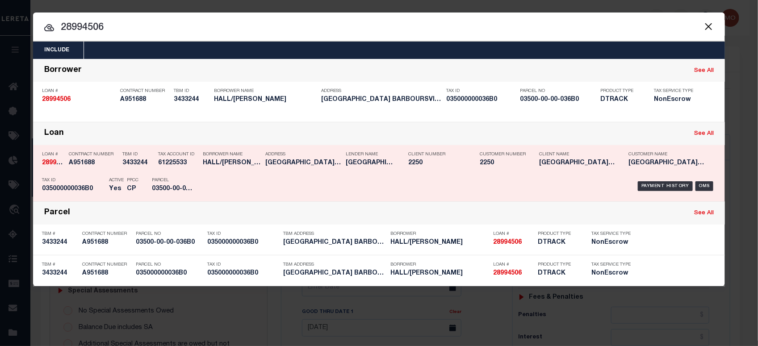
click at [121, 183] on div "PPCC CP" at bounding box center [132, 186] width 25 height 26
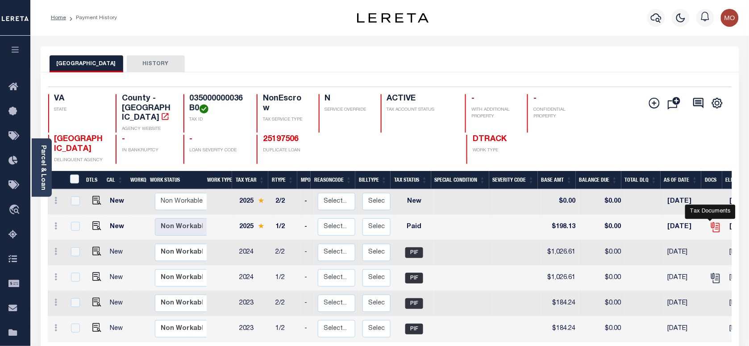
click at [711, 222] on icon "" at bounding box center [714, 225] width 7 height 7
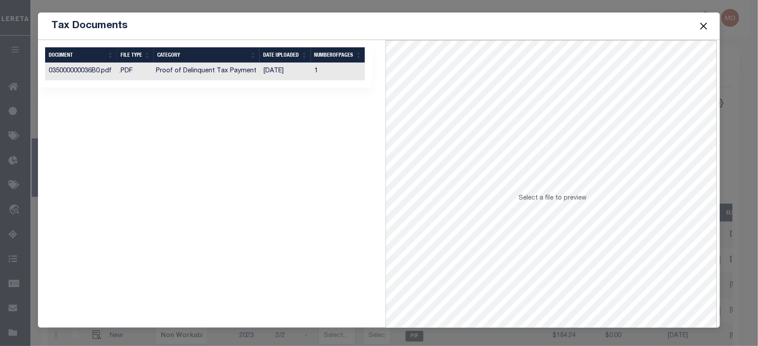
click at [268, 76] on td "[DATE]" at bounding box center [285, 71] width 51 height 17
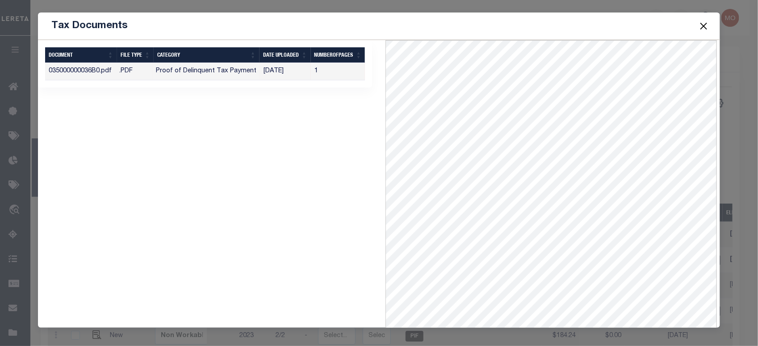
click at [704, 25] on button "Close" at bounding box center [703, 26] width 12 height 12
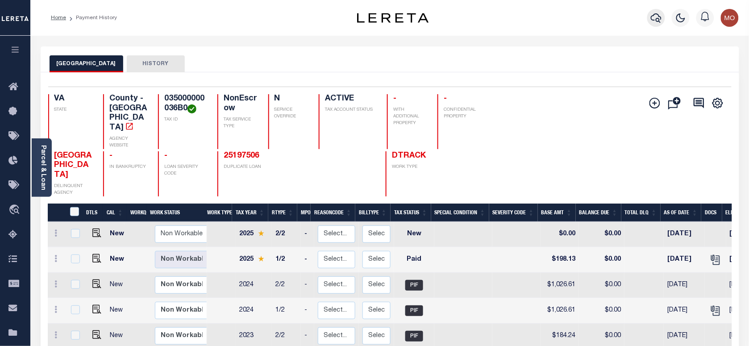
click at [656, 19] on icon "button" at bounding box center [656, 17] width 11 height 11
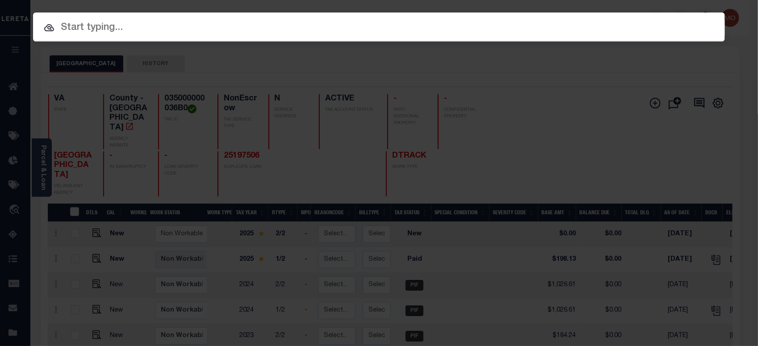
click at [159, 29] on input "text" at bounding box center [378, 28] width 691 height 16
paste input "11850408"
type input "11850408"
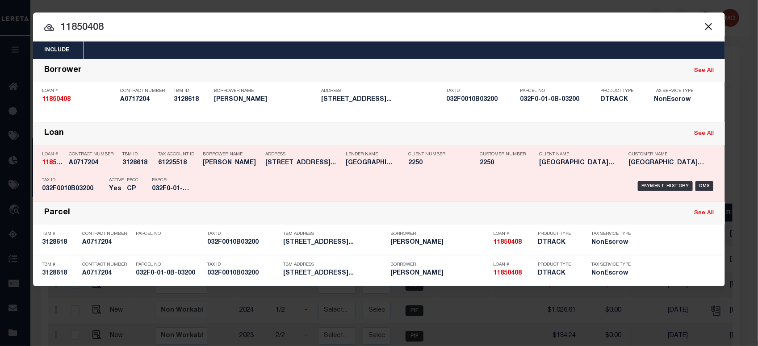
click at [134, 182] on p "PPCC" at bounding box center [133, 180] width 12 height 5
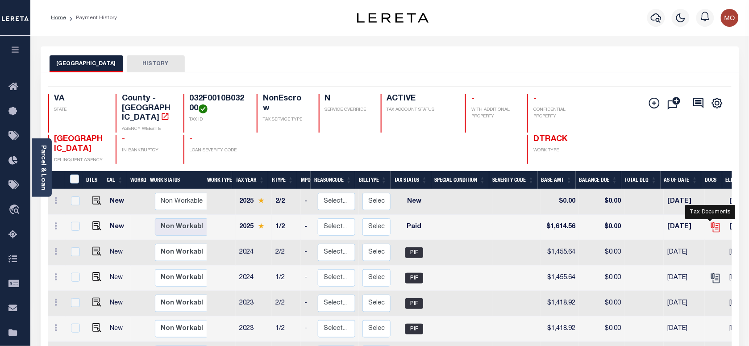
click at [711, 221] on icon "" at bounding box center [716, 227] width 12 height 12
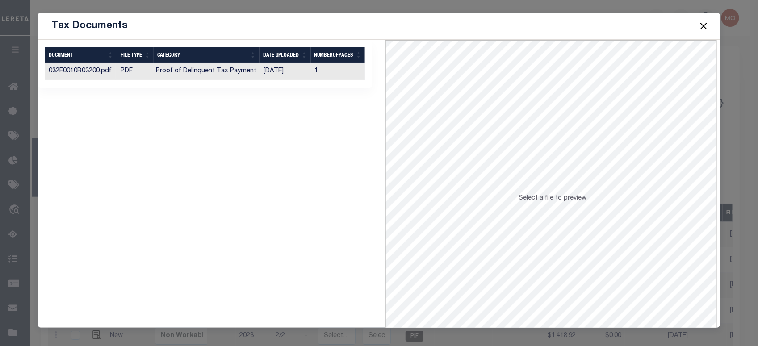
click at [238, 73] on td "Proof of Delinquent Tax Payment" at bounding box center [206, 71] width 108 height 17
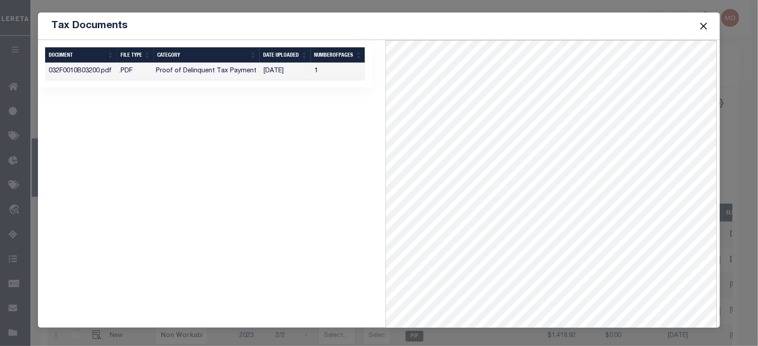
click at [702, 26] on button "Close" at bounding box center [703, 26] width 12 height 12
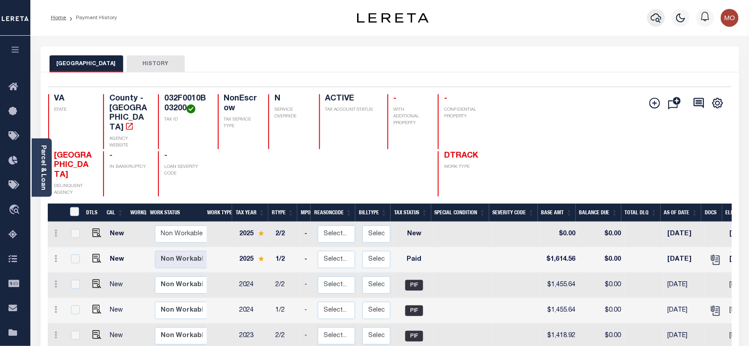
click at [659, 17] on icon "button" at bounding box center [656, 17] width 11 height 11
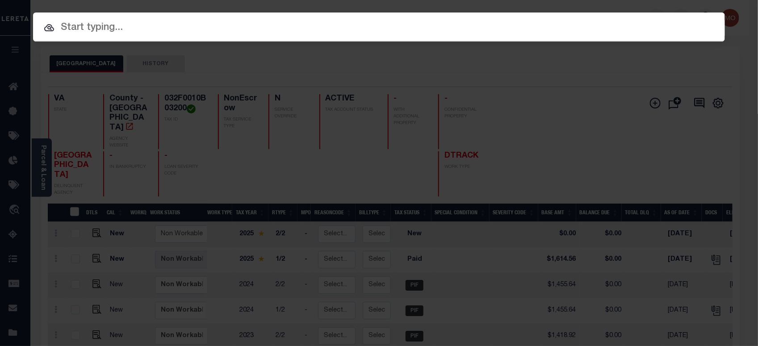
click at [144, 28] on input "text" at bounding box center [378, 28] width 691 height 16
paste input "10554006"
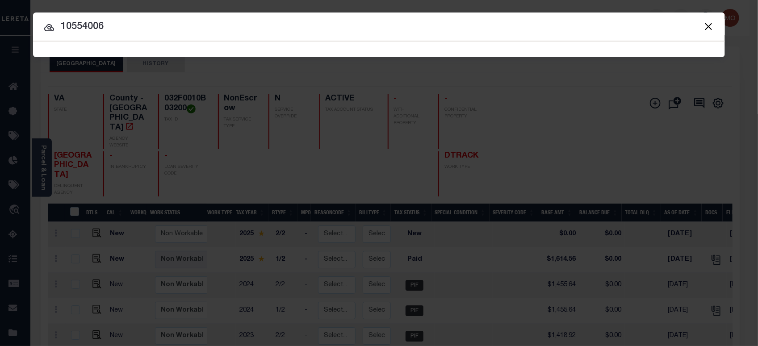
type input "10554006"
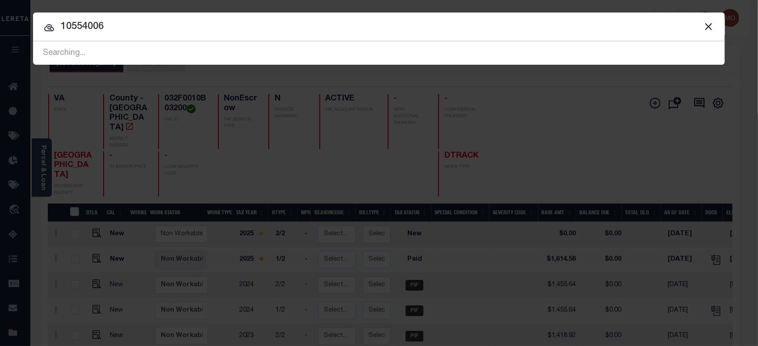
click at [134, 28] on input "10554006" at bounding box center [378, 27] width 691 height 16
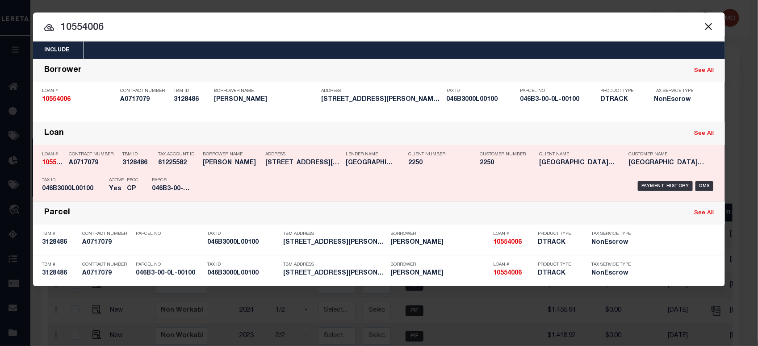
click at [130, 178] on p "PPCC" at bounding box center [133, 180] width 12 height 5
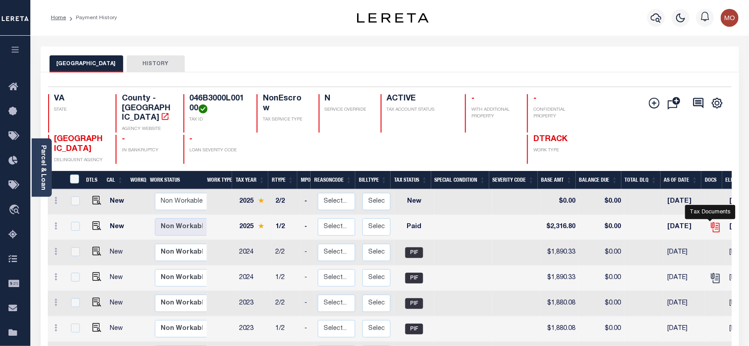
click at [710, 221] on icon "" at bounding box center [716, 227] width 12 height 12
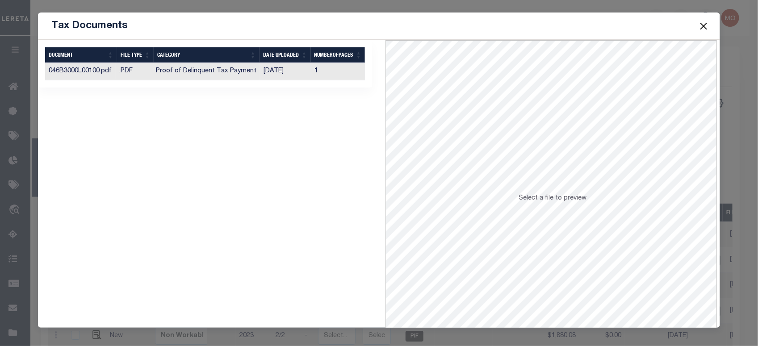
click at [200, 76] on td "Proof of Delinquent Tax Payment" at bounding box center [206, 71] width 108 height 17
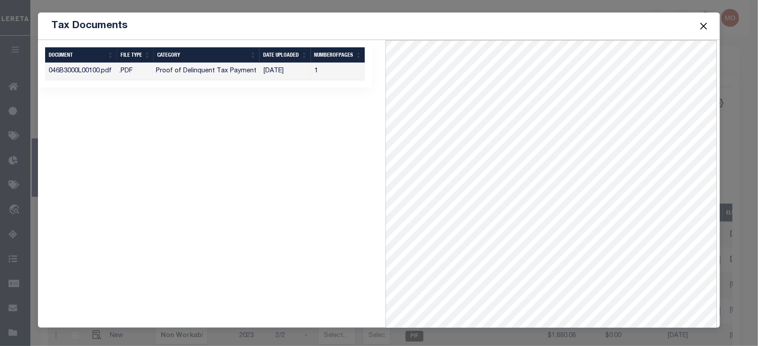
click at [704, 27] on button "Close" at bounding box center [703, 26] width 12 height 12
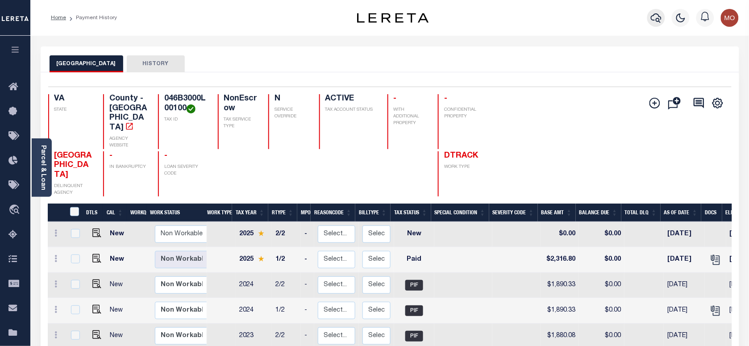
click at [652, 22] on icon "button" at bounding box center [656, 17] width 11 height 11
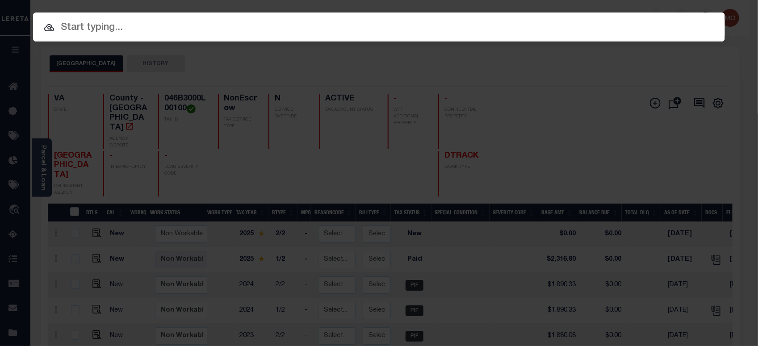
paste input "15302509"
type input "15302509"
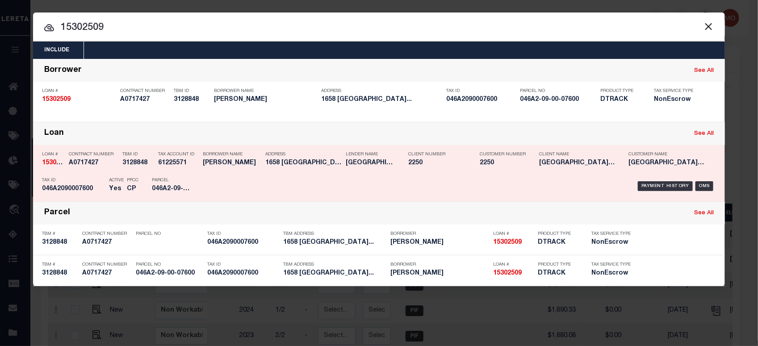
click at [163, 180] on p "Parcel" at bounding box center [172, 180] width 40 height 5
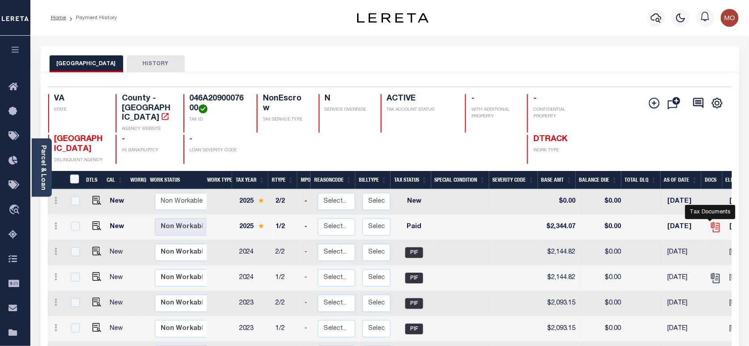
click at [711, 222] on icon "" at bounding box center [714, 225] width 7 height 7
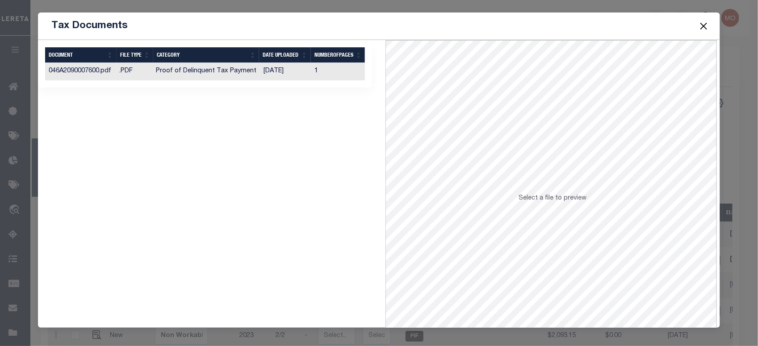
click at [193, 200] on div "Selected 1 Result Items per page" at bounding box center [205, 202] width 348 height 324
click at [198, 74] on td "Proof of Delinquent Tax Payment" at bounding box center [206, 71] width 108 height 17
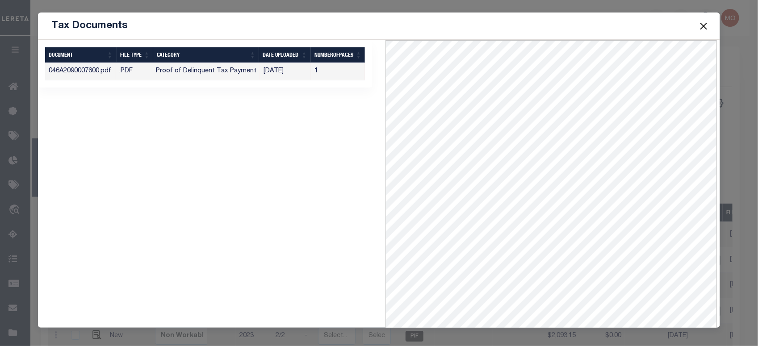
click at [704, 24] on button "Close" at bounding box center [703, 26] width 12 height 12
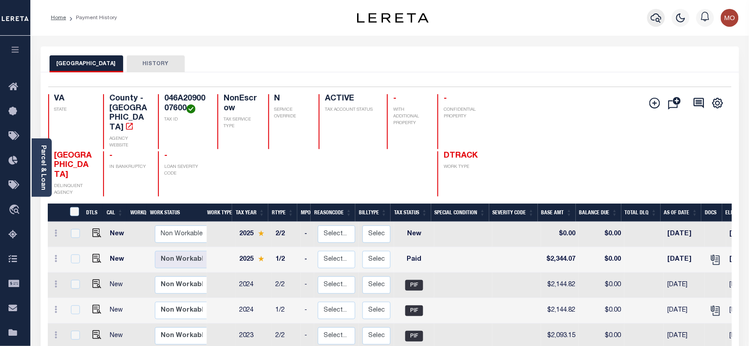
click at [655, 16] on icon "button" at bounding box center [656, 17] width 11 height 11
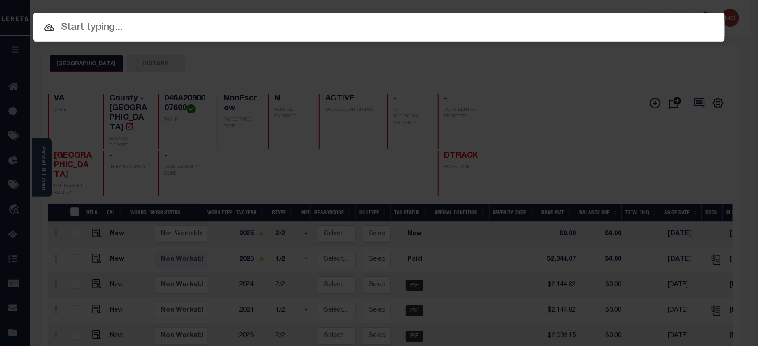
paste input "25837306"
click at [157, 30] on input "text" at bounding box center [378, 28] width 691 height 16
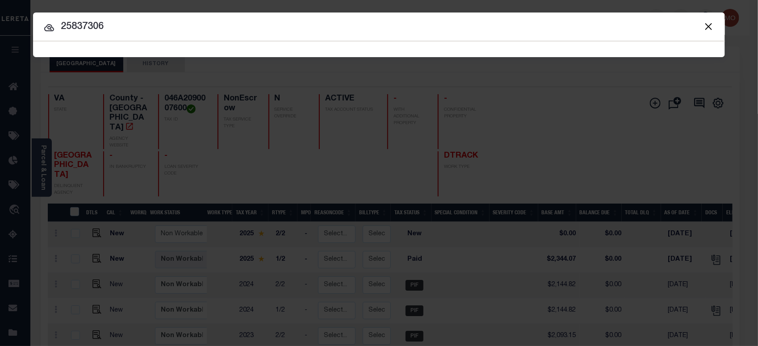
type input "25837306"
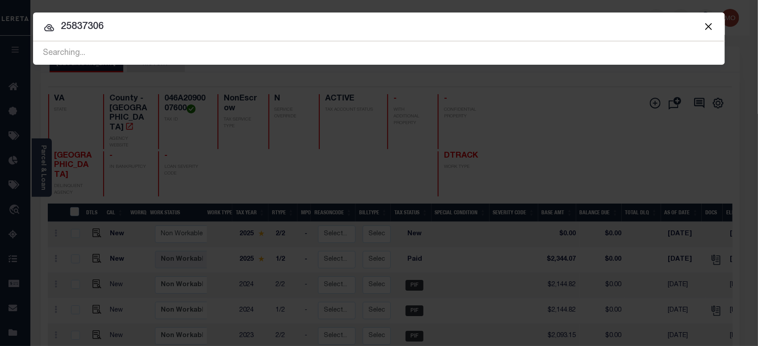
click at [132, 38] on div at bounding box center [378, 26] width 691 height 29
click at [130, 32] on input "25837306" at bounding box center [378, 27] width 691 height 16
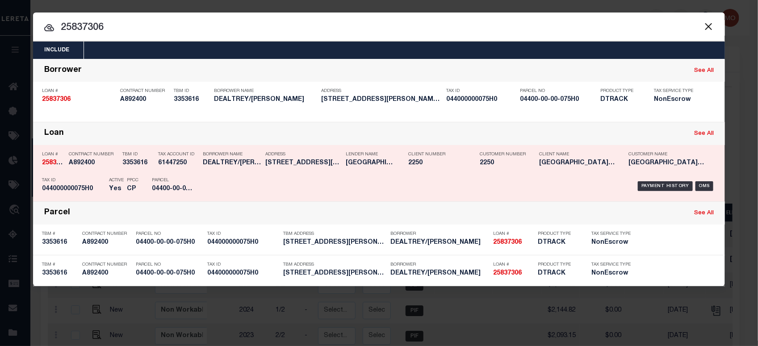
click at [151, 186] on div "Parcel 04400-00-00-075H0" at bounding box center [172, 186] width 54 height 26
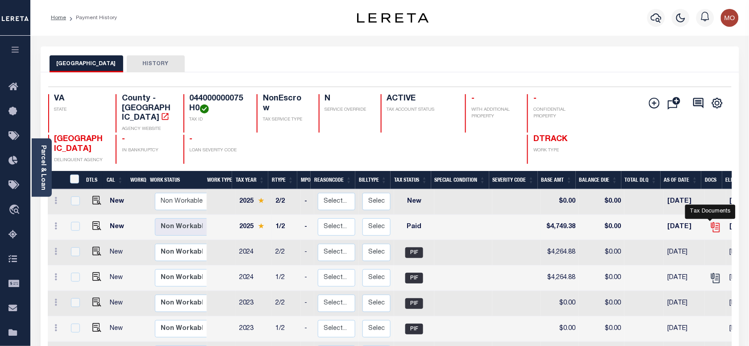
click at [710, 221] on icon "" at bounding box center [716, 227] width 12 height 12
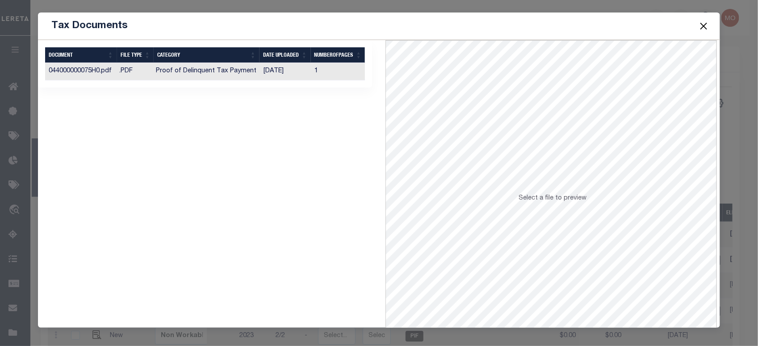
click at [250, 72] on td "Proof of Delinquent Tax Payment" at bounding box center [206, 71] width 108 height 17
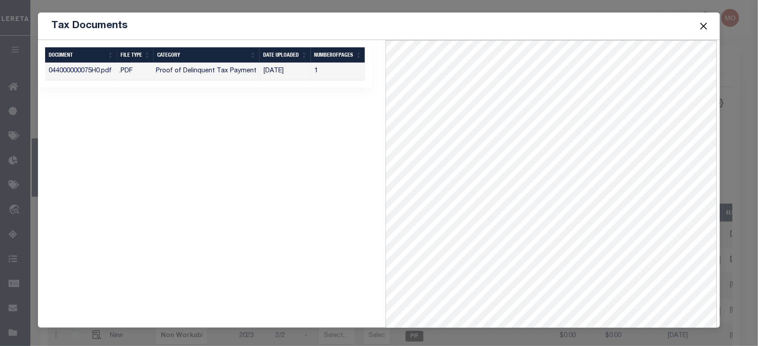
click at [708, 20] on button "Close" at bounding box center [703, 26] width 12 height 12
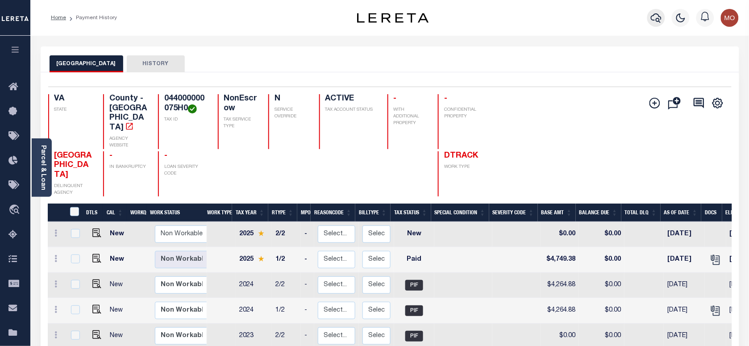
click at [654, 16] on icon "button" at bounding box center [656, 17] width 11 height 9
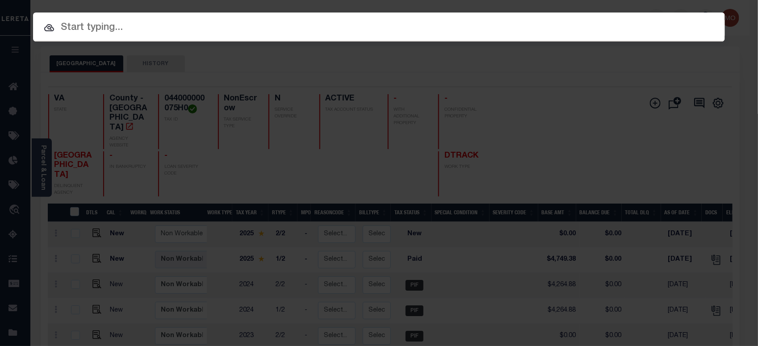
click at [139, 21] on input "text" at bounding box center [378, 28] width 691 height 16
paste input "25702606"
type input "25702606"
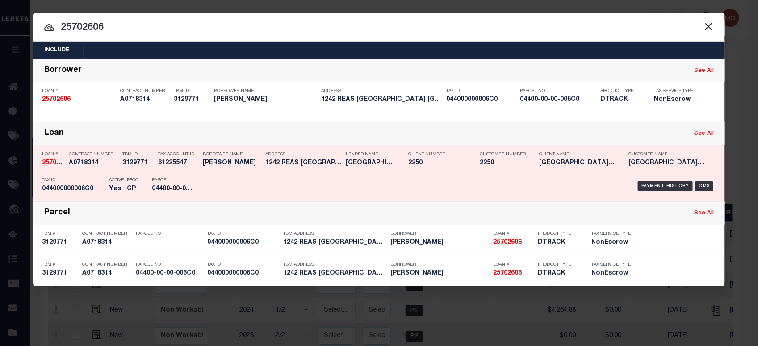
click at [142, 172] on div "TBM ID 3129771" at bounding box center [137, 160] width 31 height 26
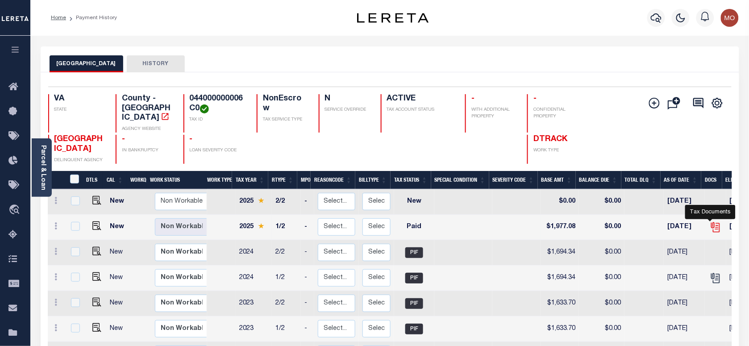
click at [710, 223] on icon "" at bounding box center [716, 227] width 12 height 12
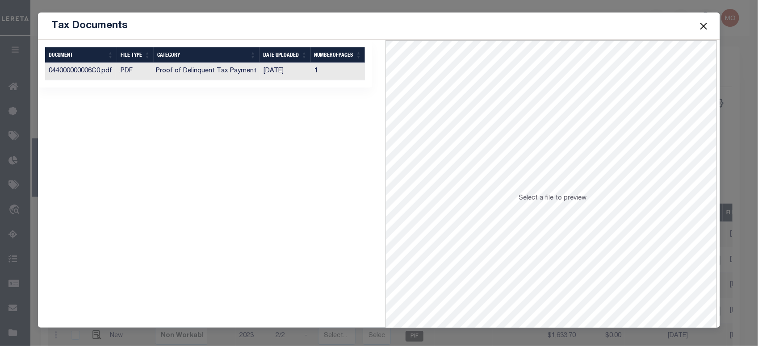
click at [211, 75] on td "Proof of Delinquent Tax Payment" at bounding box center [206, 71] width 108 height 17
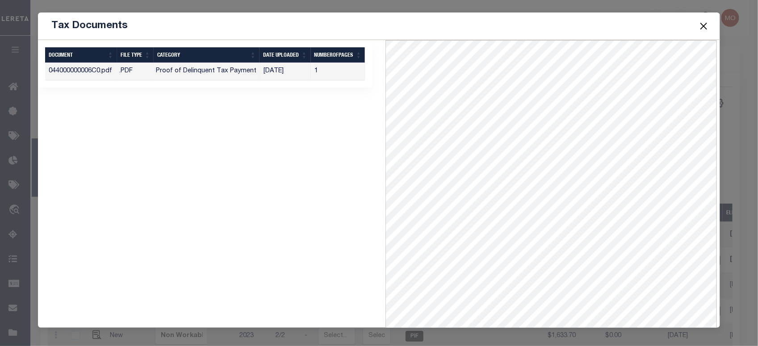
click at [293, 200] on div "1 Selected 1 Result Items per page" at bounding box center [205, 202] width 348 height 324
click at [705, 20] on button "Close" at bounding box center [703, 26] width 12 height 12
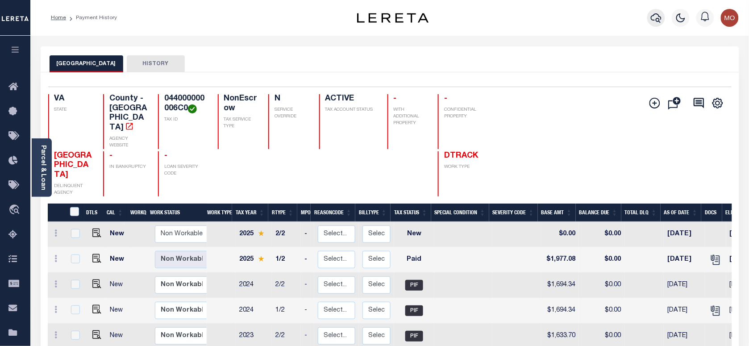
click at [657, 18] on icon "button" at bounding box center [656, 17] width 11 height 11
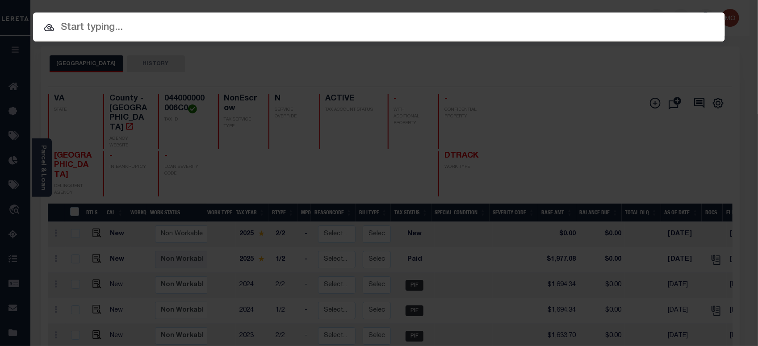
click at [173, 33] on input "text" at bounding box center [378, 28] width 691 height 16
paste input "4206220011581"
type input "4206220011581"
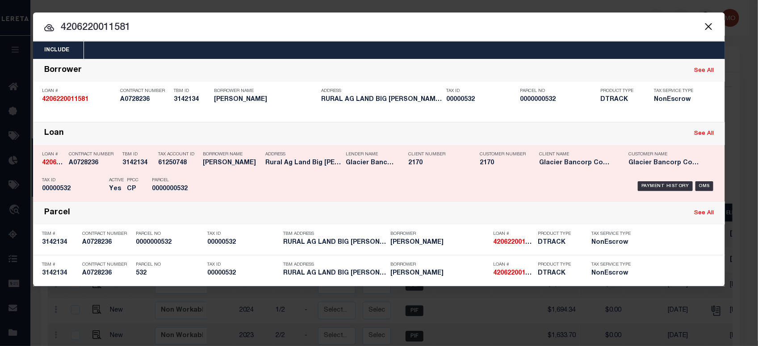
click at [156, 189] on h5 "0000000532" at bounding box center [172, 189] width 40 height 8
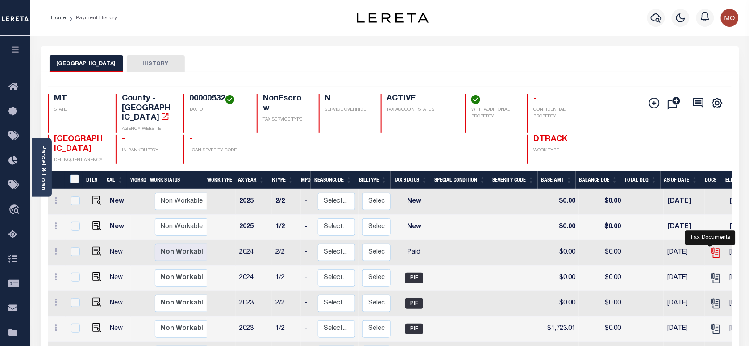
click at [711, 247] on icon "" at bounding box center [716, 253] width 12 height 12
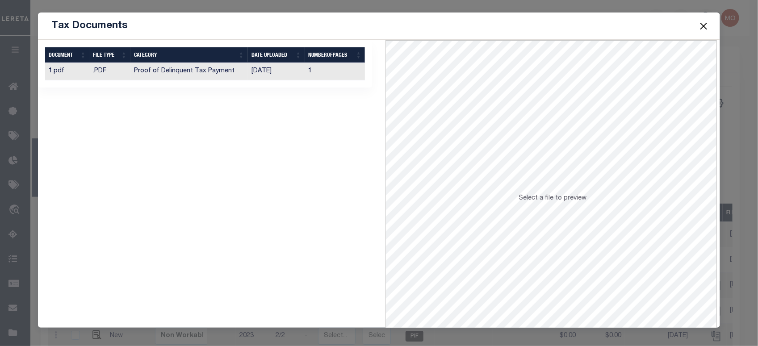
click at [215, 75] on td "Proof of Delinquent Tax Payment" at bounding box center [188, 71] width 117 height 17
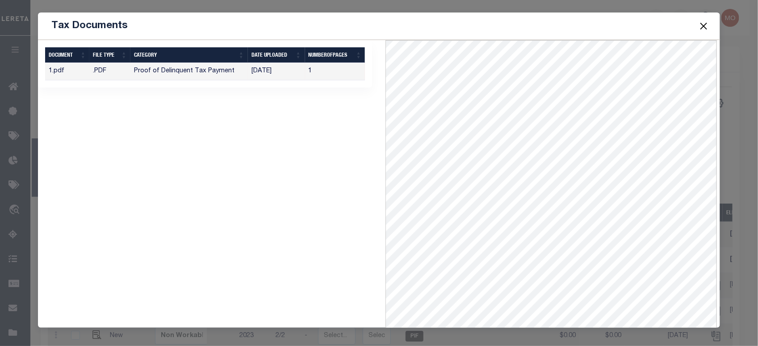
click at [704, 22] on button "Close" at bounding box center [703, 26] width 12 height 12
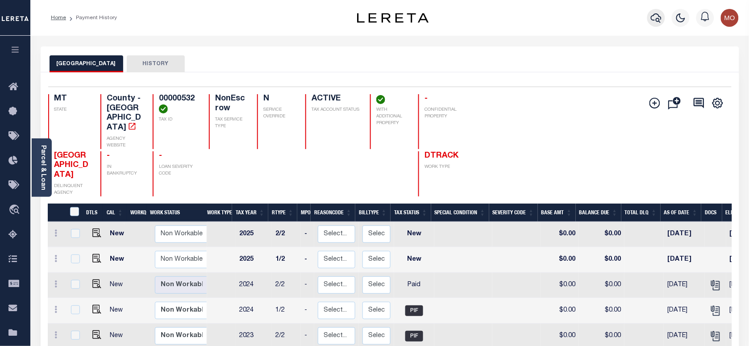
click at [657, 20] on icon "button" at bounding box center [656, 17] width 11 height 11
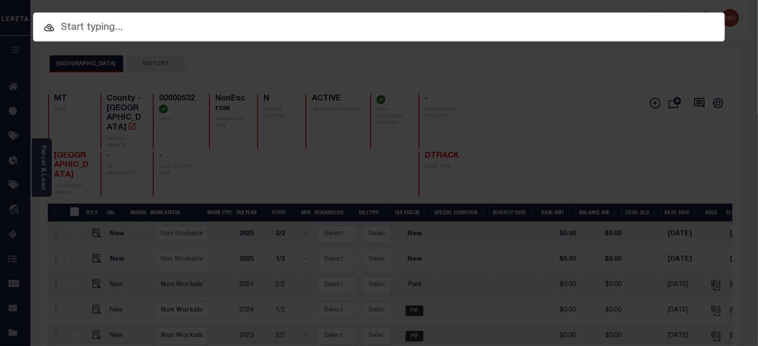
paste input "4202190003465"
click at [191, 29] on input "text" at bounding box center [378, 28] width 691 height 16
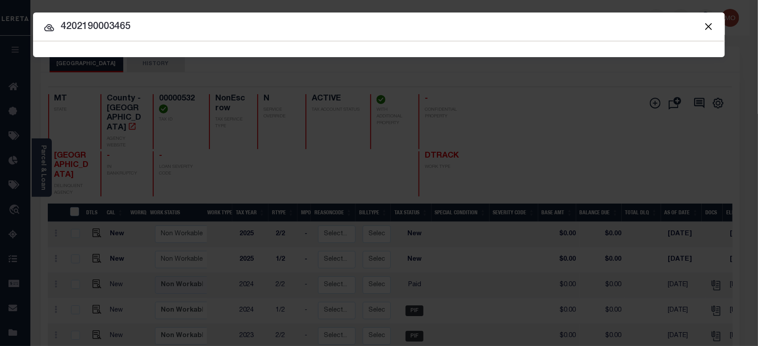
type input "4202190003465"
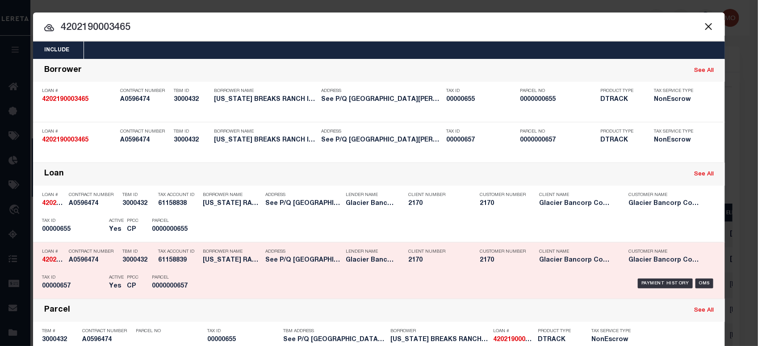
click at [81, 279] on p "Tax ID" at bounding box center [73, 277] width 62 height 5
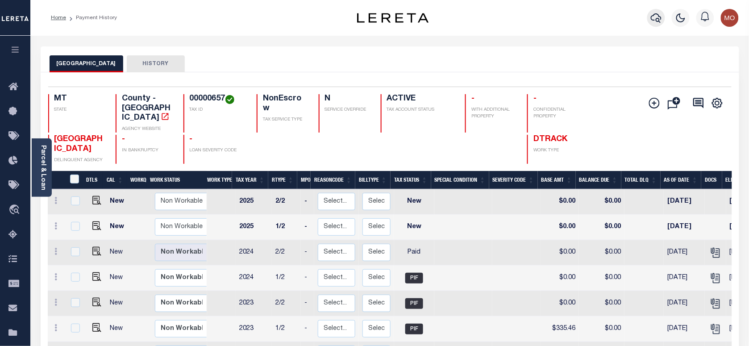
click at [662, 20] on button "button" at bounding box center [656, 18] width 18 height 18
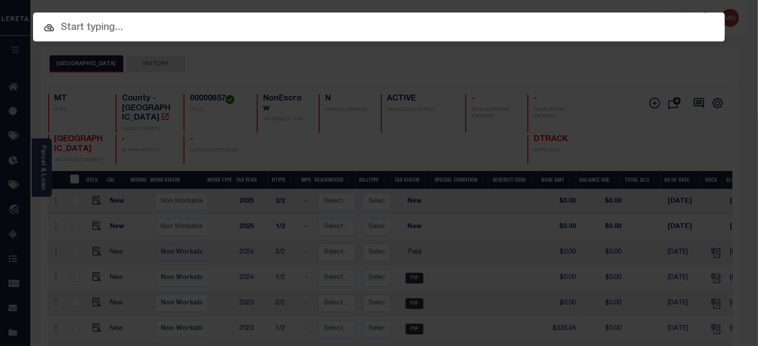
click at [185, 27] on input "text" at bounding box center [378, 28] width 691 height 16
paste input "4202210008359"
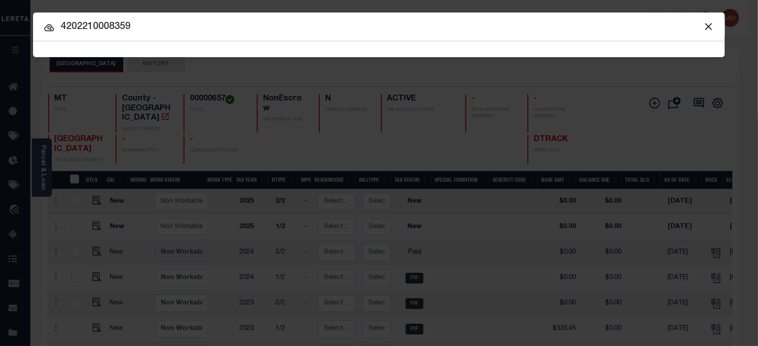
type input "4202210008359"
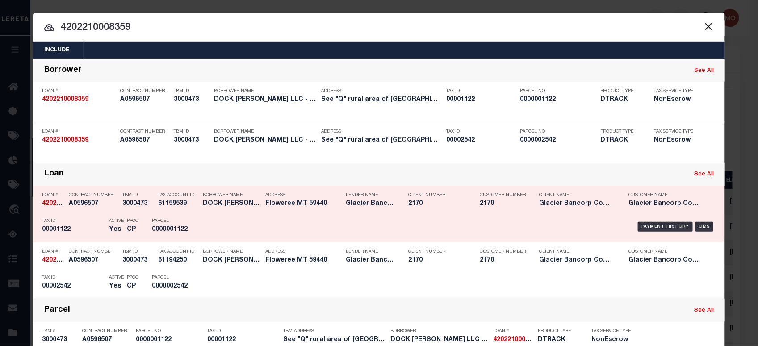
click at [92, 225] on div "Tax ID 00001122" at bounding box center [73, 227] width 62 height 26
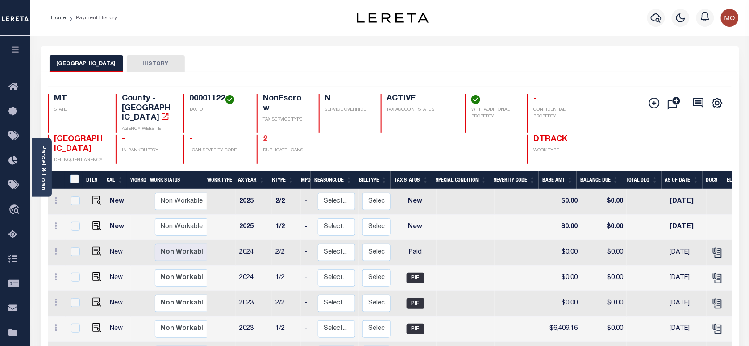
click at [264, 135] on link "2" at bounding box center [265, 139] width 4 height 8
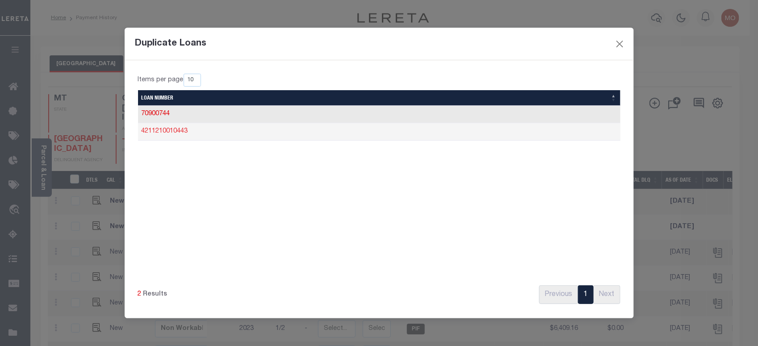
click at [162, 131] on link "4211210010443" at bounding box center [165, 131] width 46 height 6
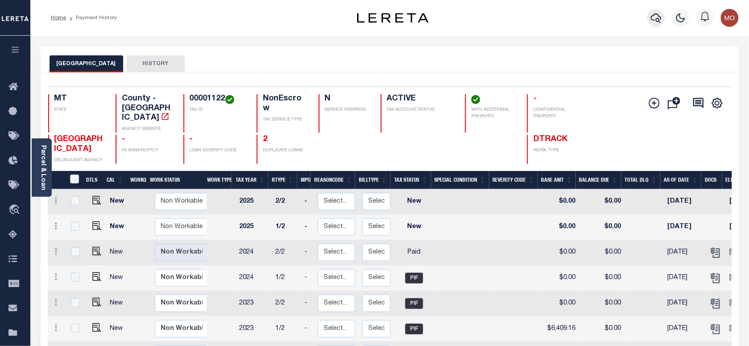
click at [650, 18] on button "button" at bounding box center [656, 18] width 18 height 18
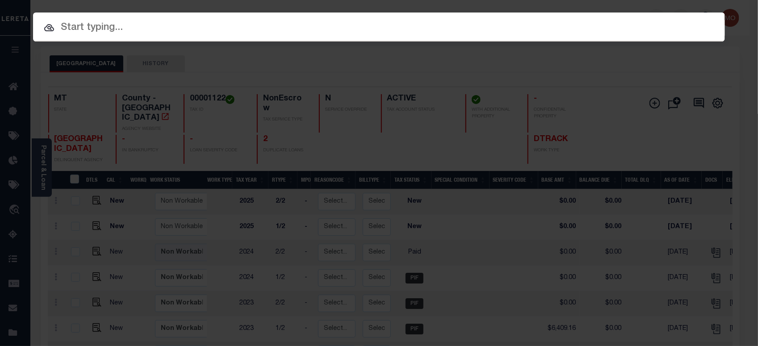
click at [142, 30] on input "text" at bounding box center [378, 28] width 691 height 16
paste input "4310160000695"
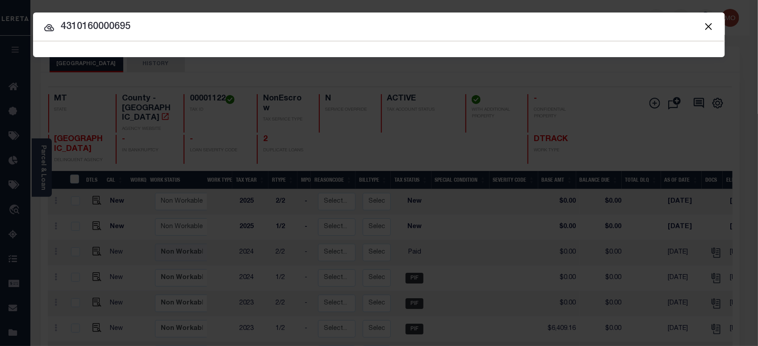
type input "4310160000695"
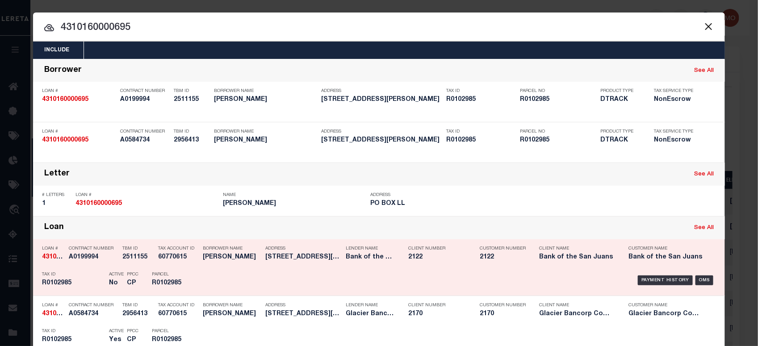
scroll to position [112, 0]
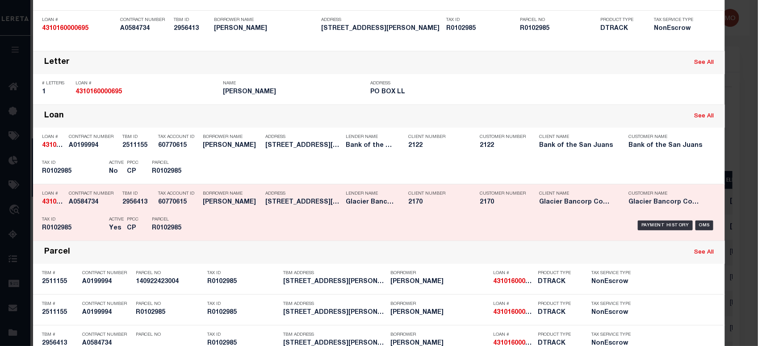
click at [112, 226] on h5 "Yes" at bounding box center [115, 229] width 13 height 8
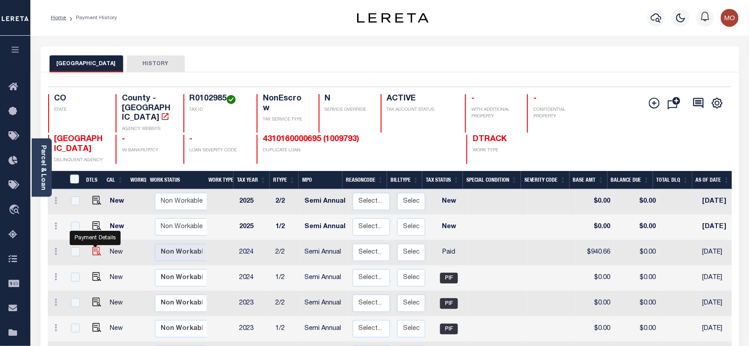
click at [95, 247] on img "" at bounding box center [96, 251] width 9 height 9
checkbox input "true"
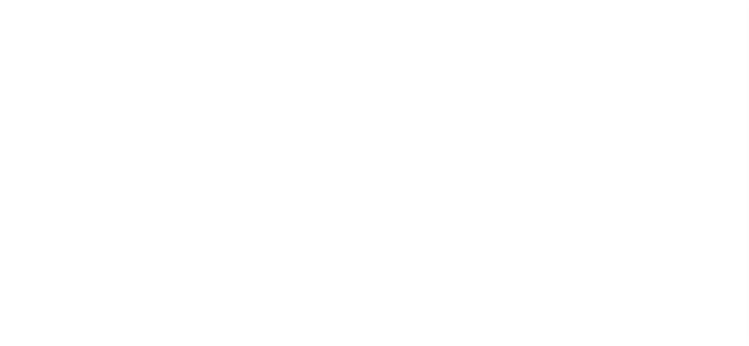
select select "PYD"
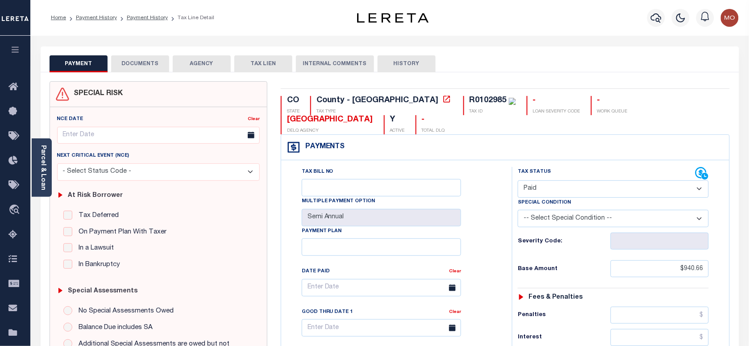
click at [144, 64] on button "DOCUMENTS" at bounding box center [140, 63] width 58 height 17
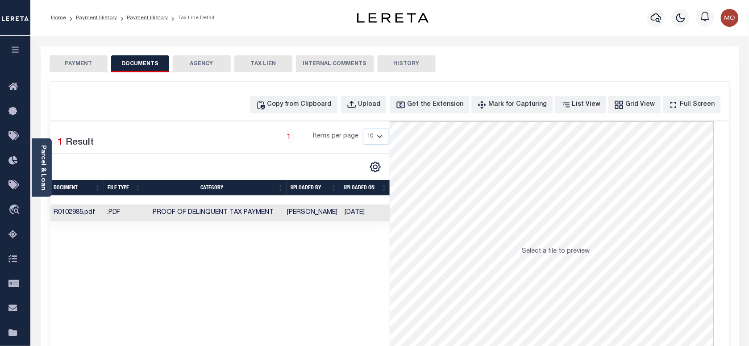
click at [153, 215] on td "Proof of Delinquent Tax Payment" at bounding box center [213, 212] width 141 height 17
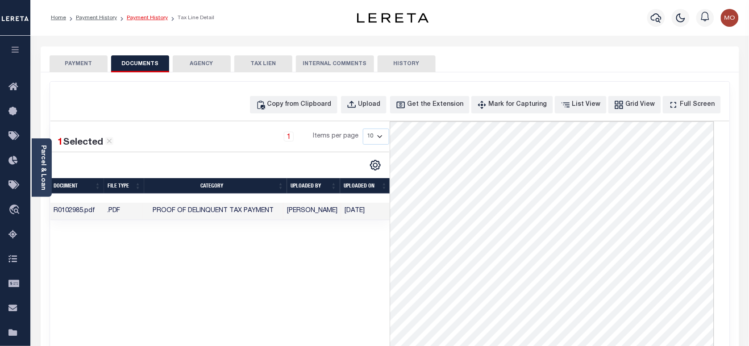
click at [144, 16] on link "Payment History" at bounding box center [147, 17] width 41 height 5
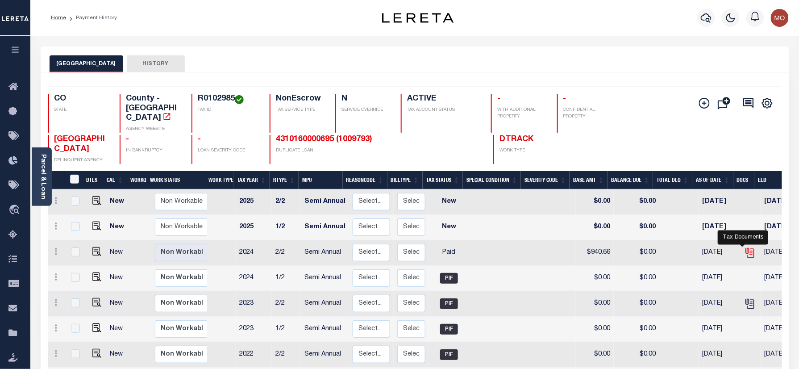
click at [744, 247] on icon "" at bounding box center [750, 253] width 12 height 12
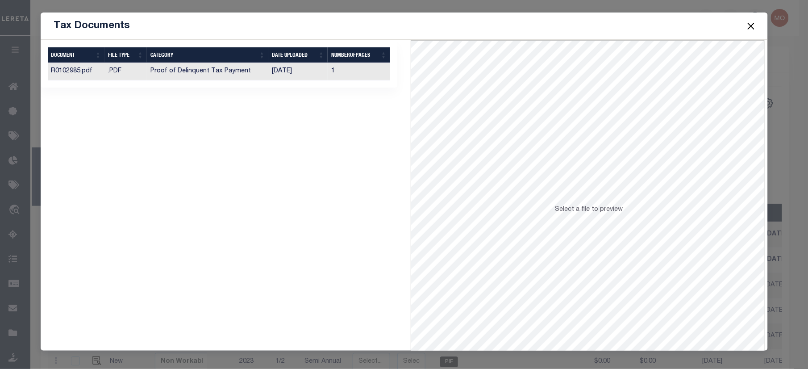
click at [288, 76] on td "[DATE]" at bounding box center [297, 71] width 59 height 17
click at [749, 22] on button "Close" at bounding box center [751, 26] width 12 height 12
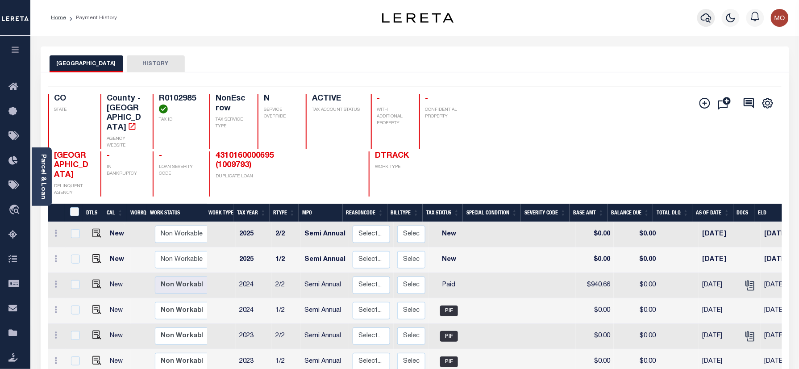
click at [704, 21] on icon "button" at bounding box center [706, 17] width 11 height 9
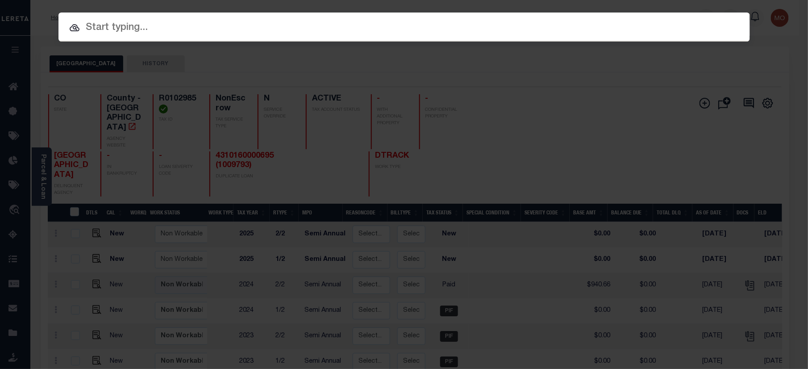
click at [159, 34] on input "text" at bounding box center [403, 28] width 691 height 16
paste input "4302220009365"
type input "4302220009365"
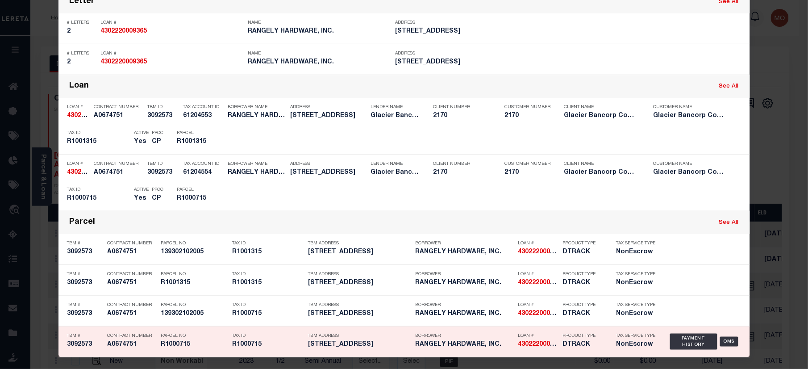
scroll to position [174, 0]
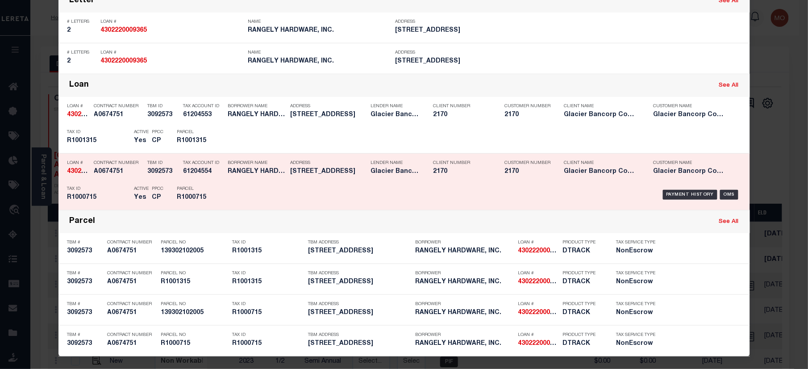
click at [152, 195] on h5 "CP" at bounding box center [158, 198] width 12 height 8
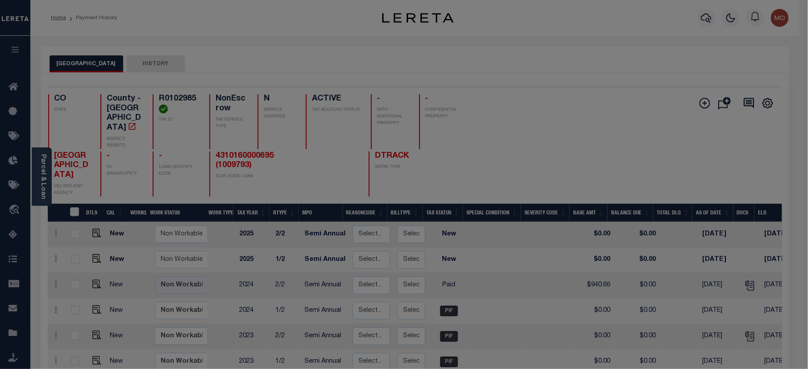
scroll to position [0, 0]
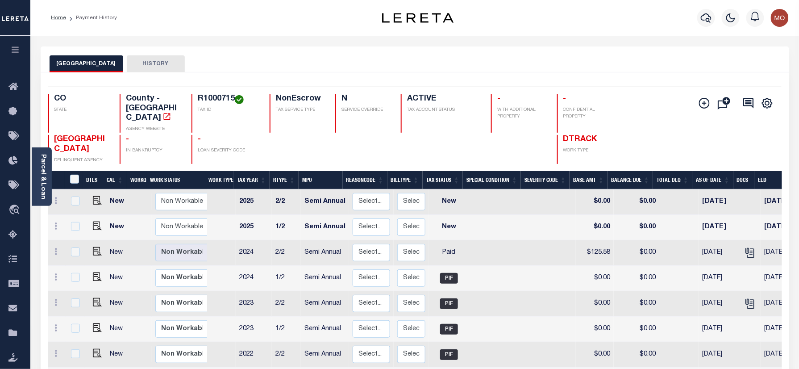
click at [213, 100] on h4 "R1000715" at bounding box center [228, 99] width 61 height 10
copy h4 "R1000715"
click at [744, 247] on icon "" at bounding box center [750, 253] width 12 height 12
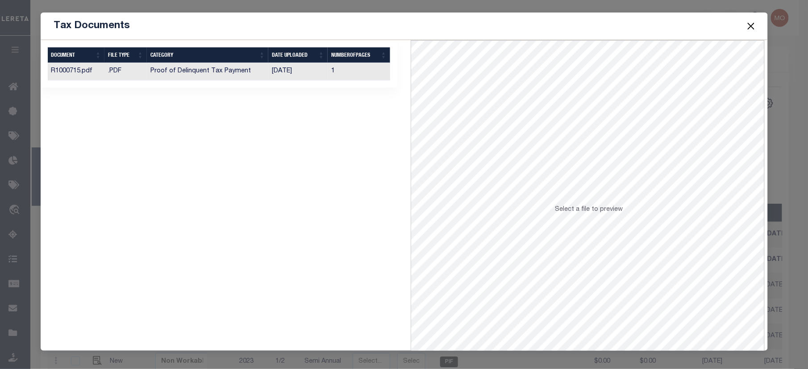
click at [238, 77] on td "Proof of Delinquent Tax Payment" at bounding box center [208, 71] width 122 height 17
click at [751, 25] on button "Close" at bounding box center [751, 26] width 12 height 12
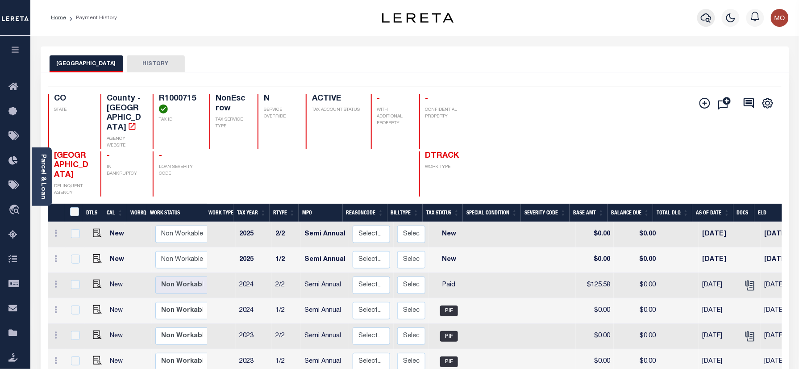
click at [707, 22] on icon "button" at bounding box center [706, 17] width 11 height 11
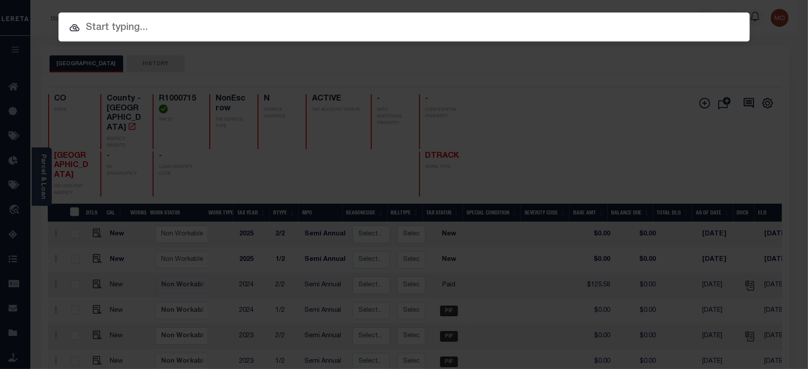
click at [168, 19] on div at bounding box center [403, 26] width 691 height 29
click at [160, 27] on input "text" at bounding box center [403, 28] width 691 height 16
paste input "4303170001346"
type input "4303170001346"
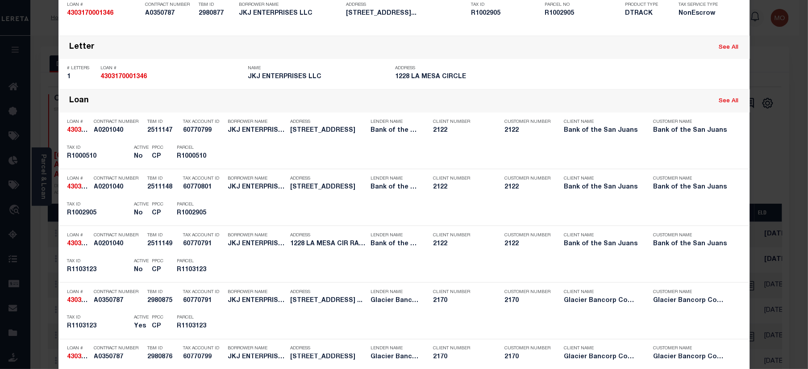
scroll to position [357, 0]
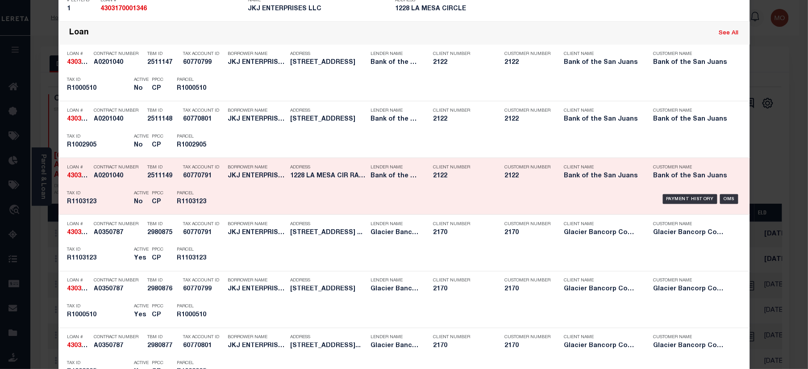
click at [97, 195] on p "Tax ID" at bounding box center [98, 193] width 62 height 5
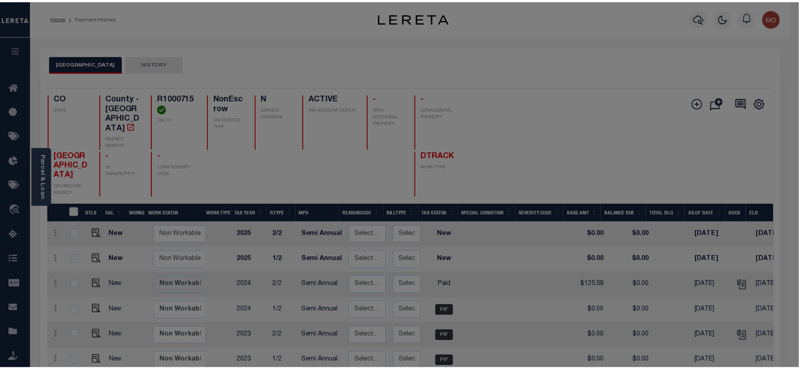
scroll to position [0, 0]
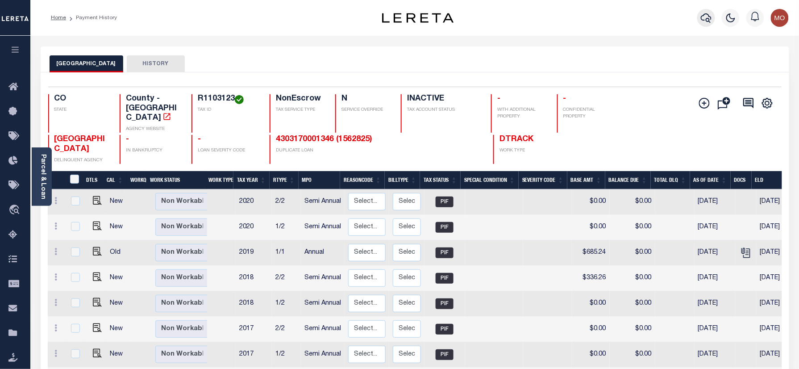
click at [705, 18] on icon "button" at bounding box center [706, 17] width 11 height 11
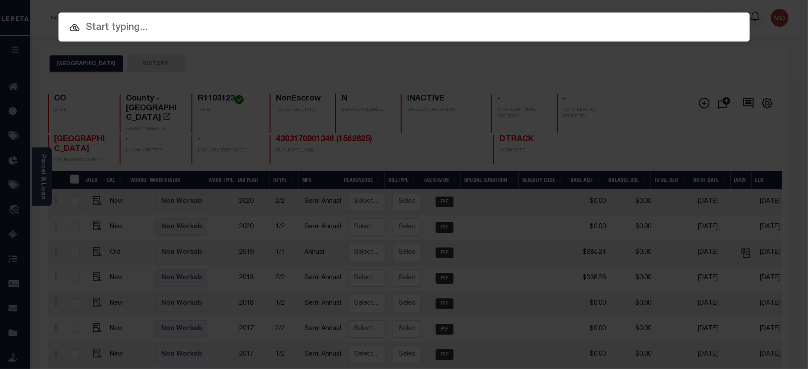
click at [117, 27] on input "text" at bounding box center [403, 28] width 691 height 16
paste input "4303170001346"
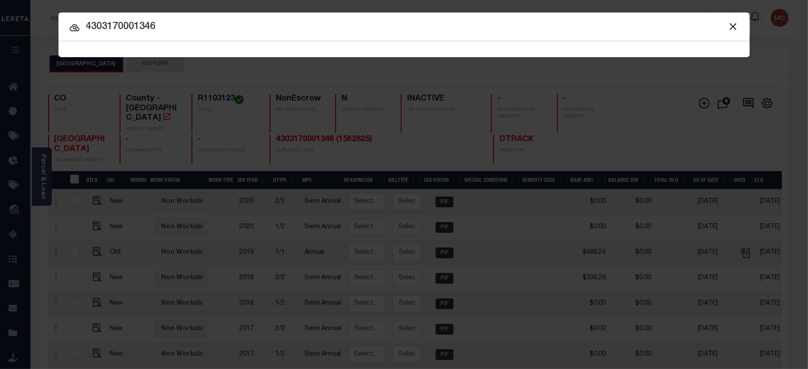
type input "4303170001346"
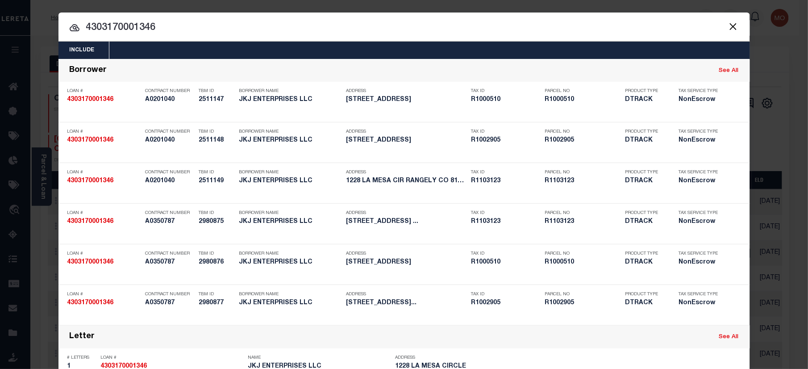
click at [179, 31] on input "4303170001346" at bounding box center [403, 28] width 691 height 16
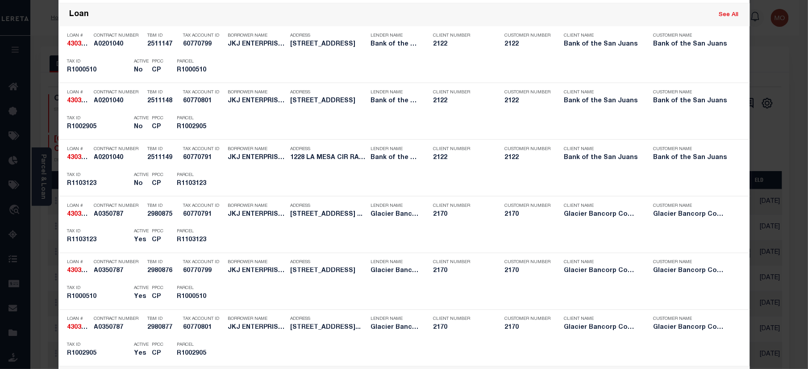
scroll to position [723, 0]
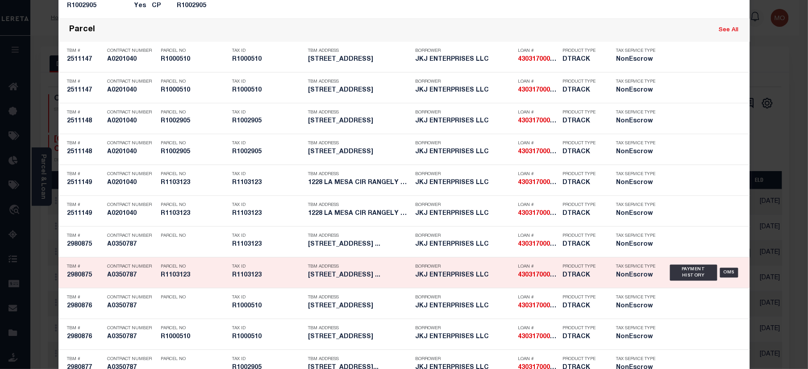
click at [233, 269] on p "Tax ID" at bounding box center [268, 266] width 71 height 5
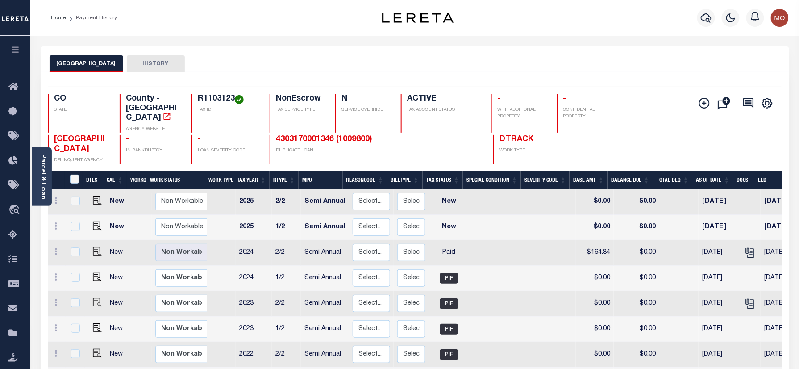
click at [739, 244] on td at bounding box center [749, 252] width 21 height 25
checkbox input "true"
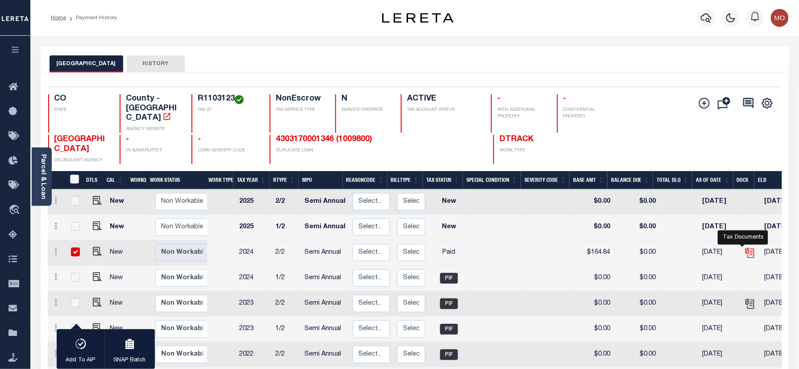
click at [745, 247] on icon "" at bounding box center [750, 253] width 12 height 12
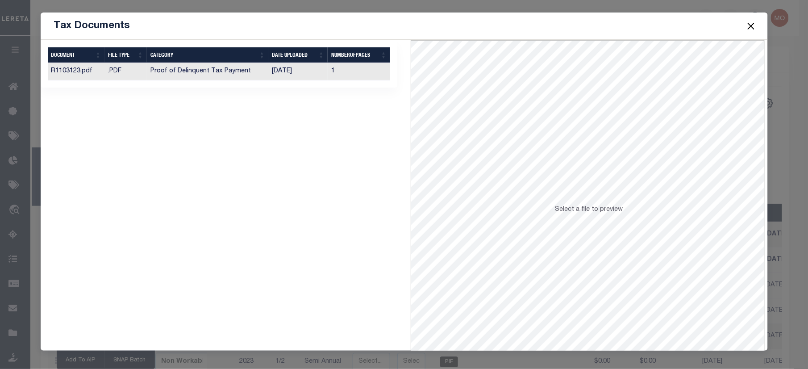
click at [177, 71] on td "Proof of Delinquent Tax Payment" at bounding box center [208, 71] width 122 height 17
click at [751, 26] on button "Close" at bounding box center [751, 26] width 12 height 12
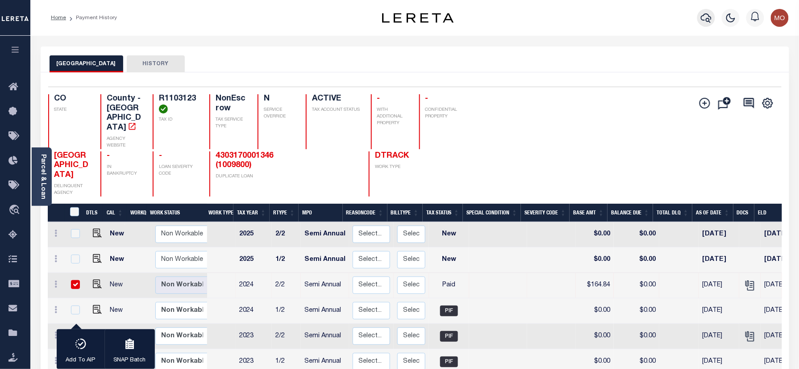
click at [710, 15] on icon "button" at bounding box center [706, 17] width 11 height 11
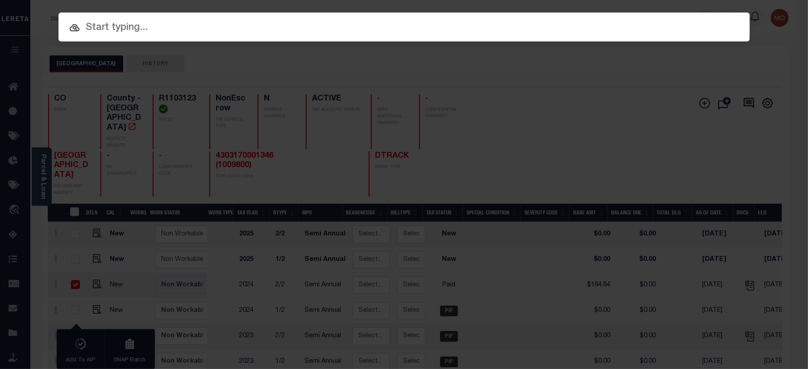
click at [109, 33] on input "text" at bounding box center [403, 28] width 691 height 16
paste input "8082401401"
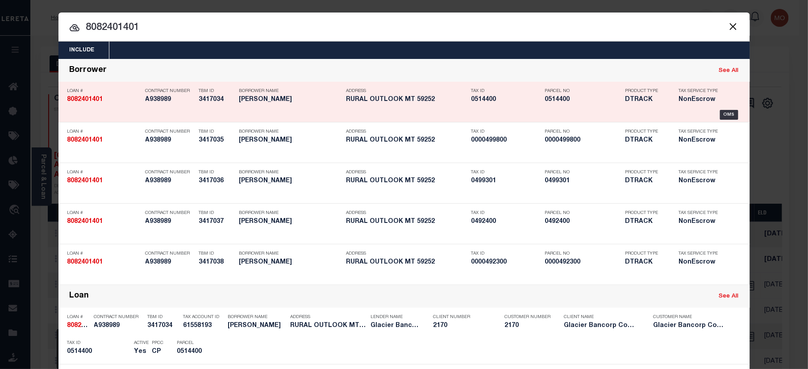
type input "8082401401"
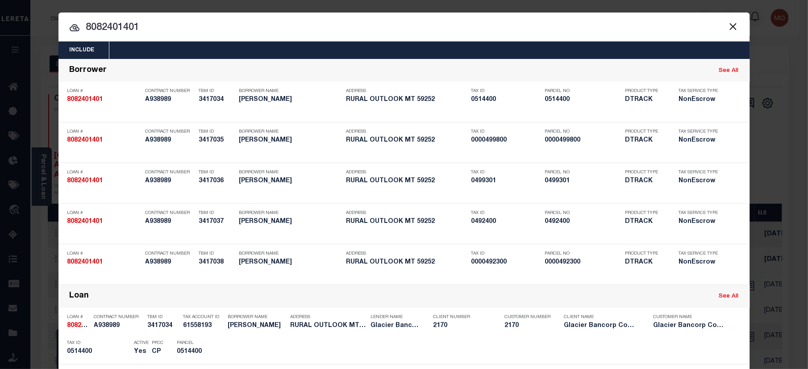
click at [154, 29] on input "8082401401" at bounding box center [403, 28] width 691 height 16
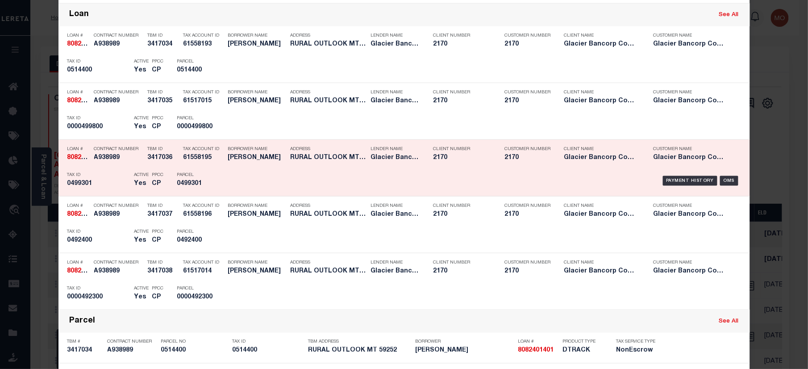
click at [152, 176] on p "PPCC" at bounding box center [158, 174] width 12 height 5
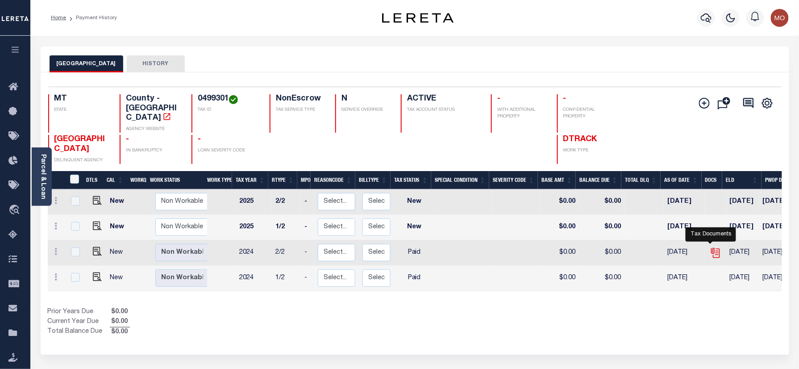
click at [713, 247] on icon "" at bounding box center [714, 250] width 7 height 7
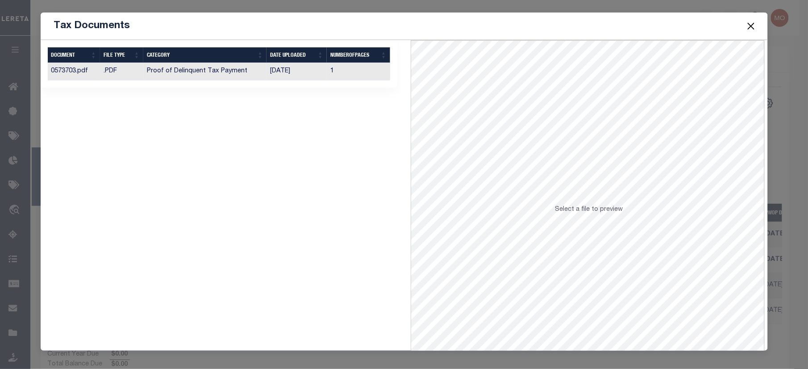
click at [220, 77] on td "Proof of Delinquent Tax Payment" at bounding box center [205, 71] width 124 height 17
click at [747, 26] on button "Close" at bounding box center [751, 26] width 12 height 12
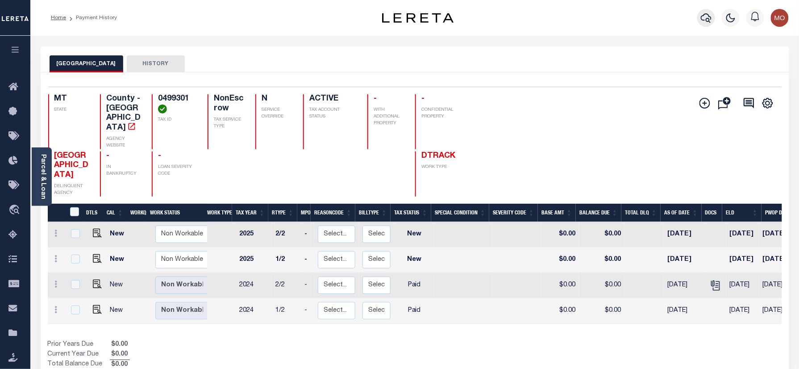
click at [704, 17] on icon "button" at bounding box center [706, 17] width 11 height 11
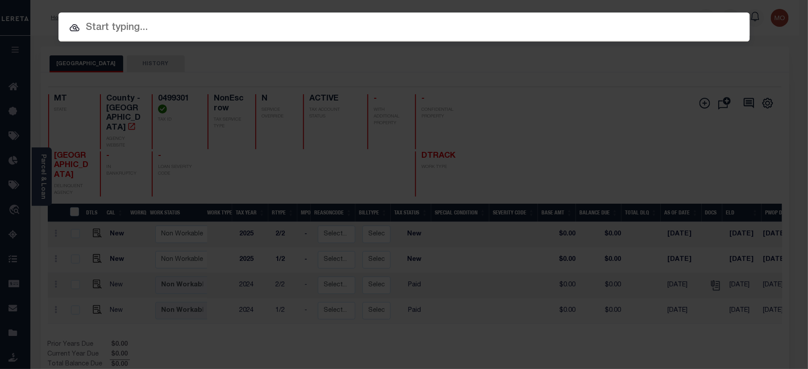
click at [117, 33] on input "text" at bounding box center [403, 28] width 691 height 16
paste input "512001088930"
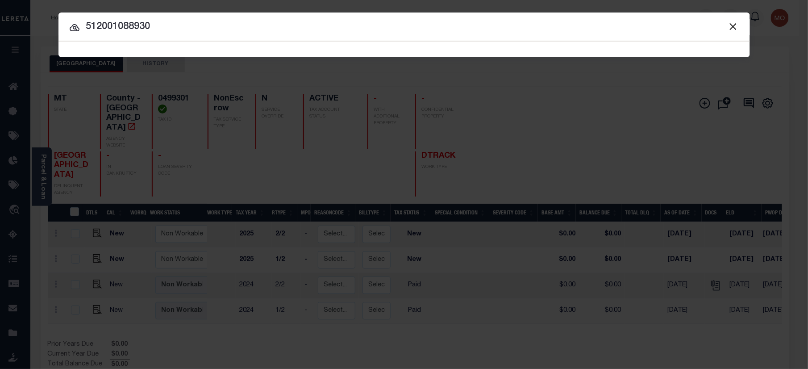
type input "512001088930"
